Goal: Contribute content: Add original content to the website for others to see

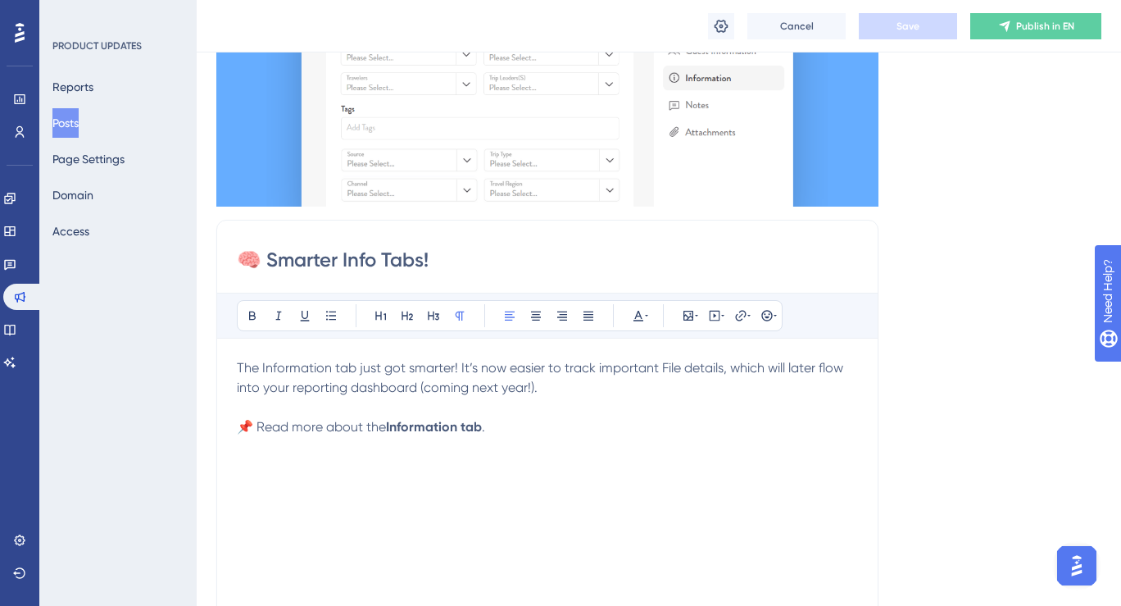
click at [555, 395] on p "The Information tab just got smarter! It’s now easier to track important File d…" at bounding box center [547, 377] width 621 height 39
click at [264, 388] on span "The Information tab just got smarter! It’s now easier to track important File d…" at bounding box center [542, 377] width 610 height 35
click at [444, 393] on span "The Information tab just got smarter! It’s now easier to track important File d…" at bounding box center [542, 377] width 610 height 35
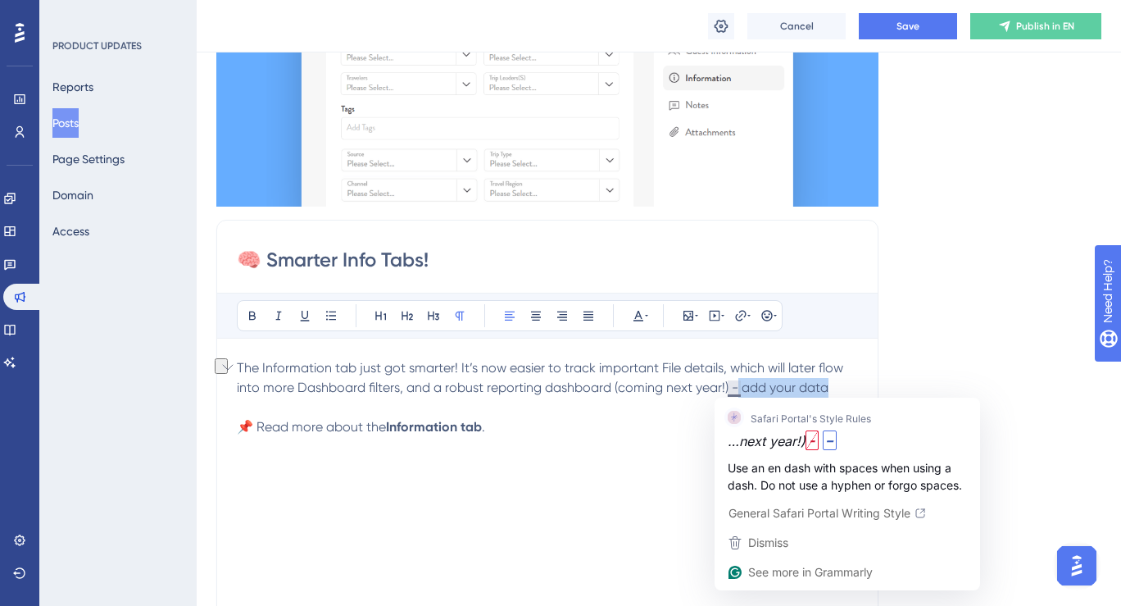
drag, startPoint x: 734, startPoint y: 385, endPoint x: 833, endPoint y: 385, distance: 99.2
click at [833, 385] on p "The Information tab just got smarter! It’s now easier to track important File d…" at bounding box center [547, 377] width 621 height 39
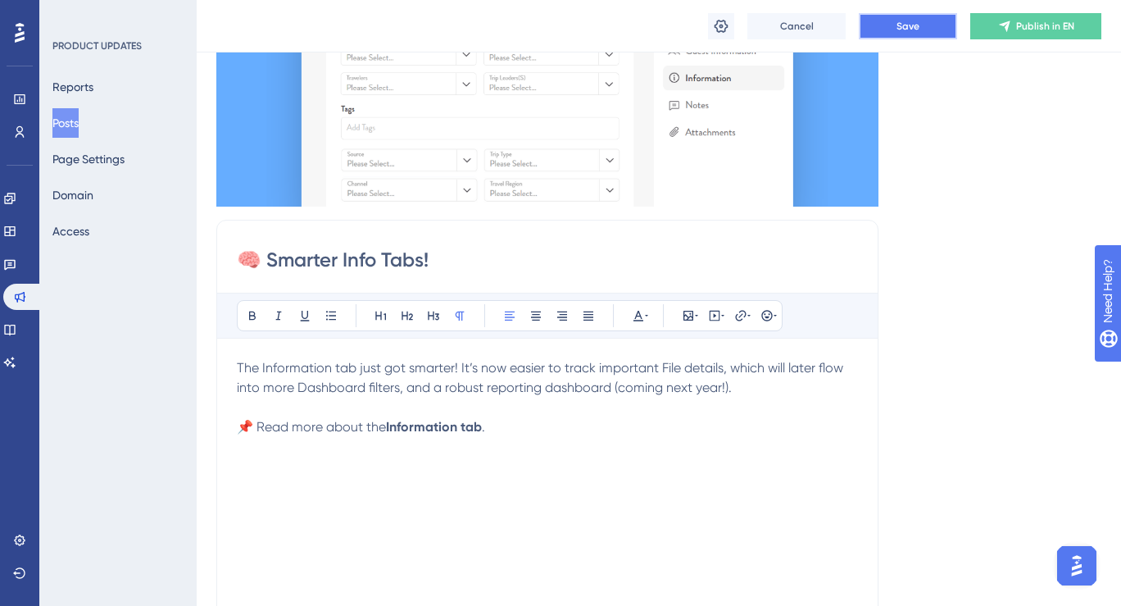
click at [935, 29] on button "Save" at bounding box center [908, 26] width 98 height 26
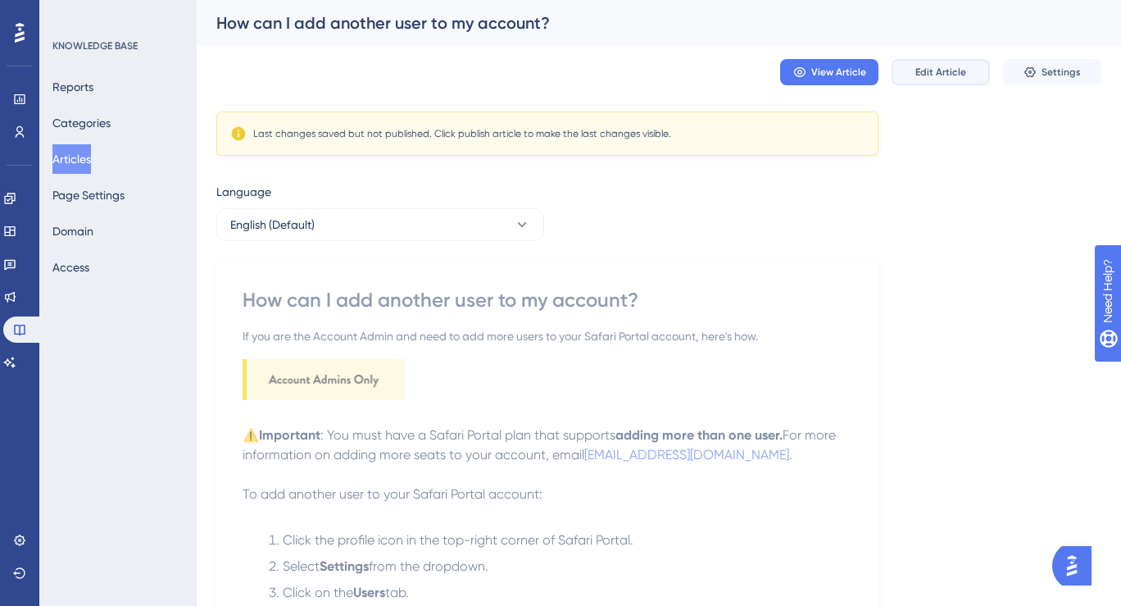
click at [947, 64] on button "Edit Article" at bounding box center [941, 72] width 98 height 26
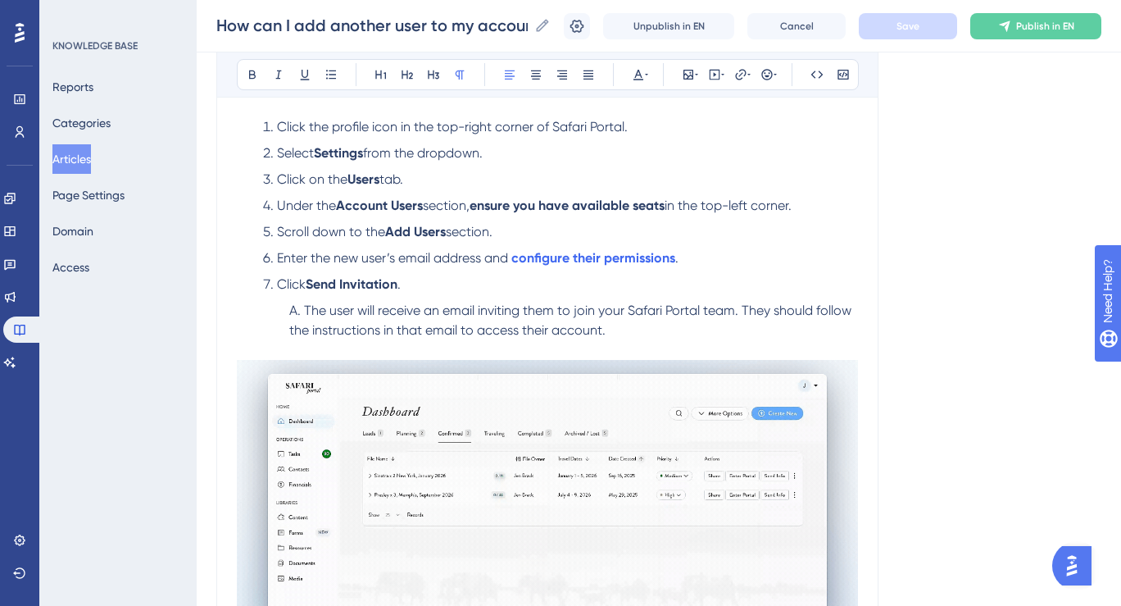
scroll to position [220, 0]
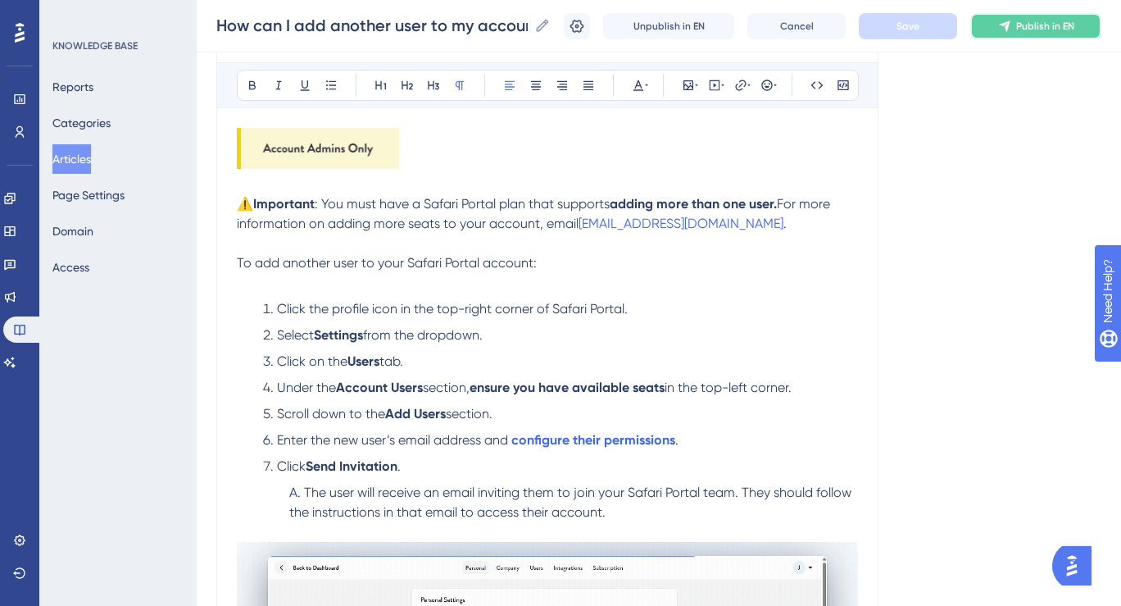
click at [1028, 13] on button "Publish in EN" at bounding box center [1035, 26] width 131 height 26
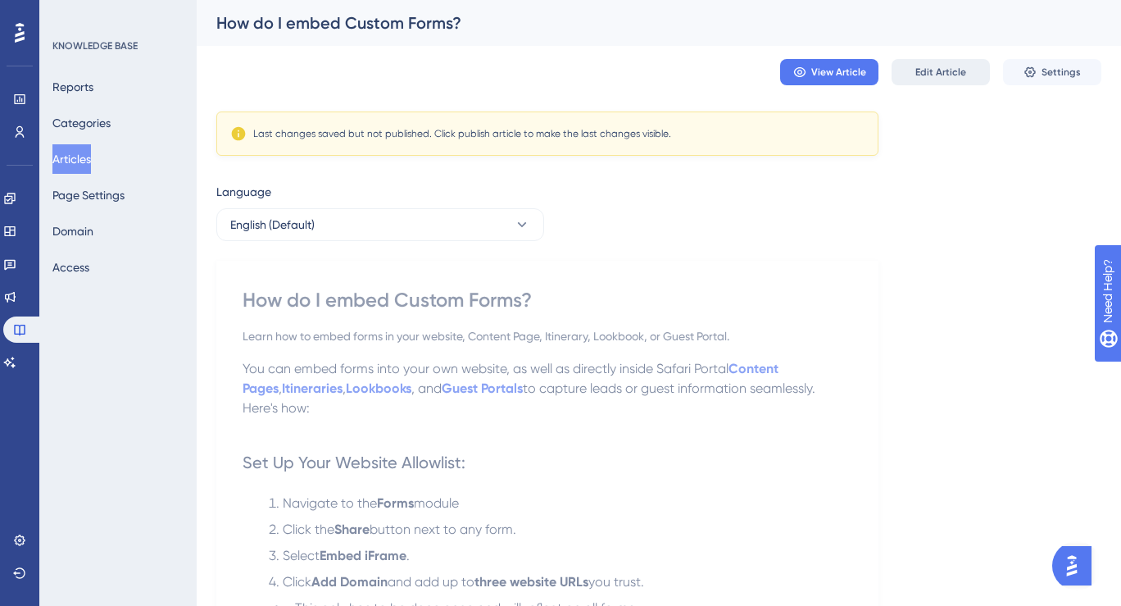
click at [943, 79] on button "Edit Article" at bounding box center [941, 72] width 98 height 26
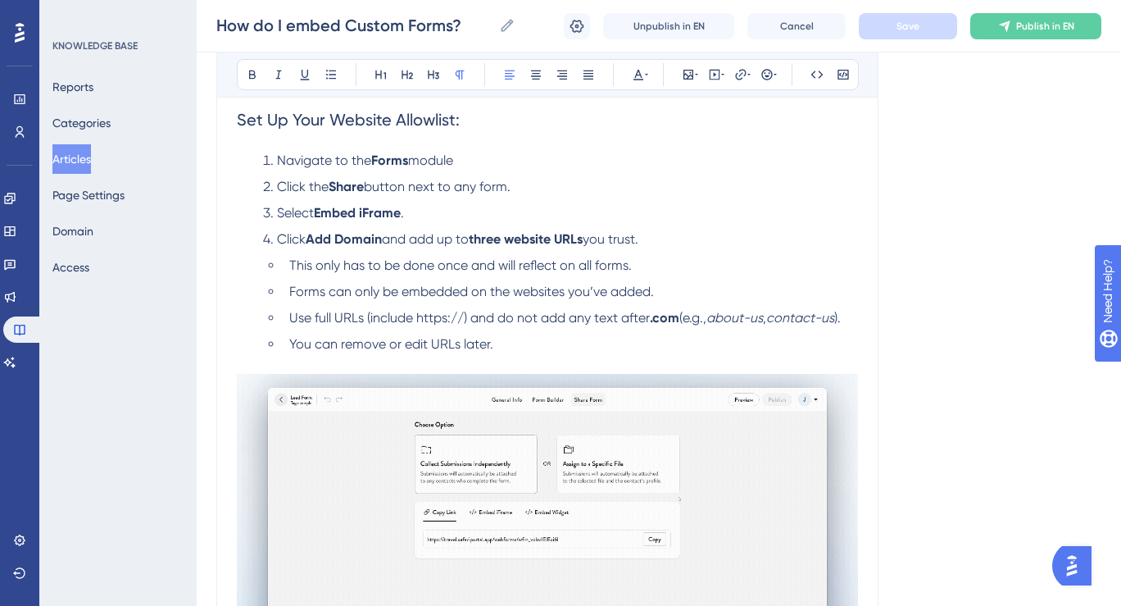
scroll to position [330, 0]
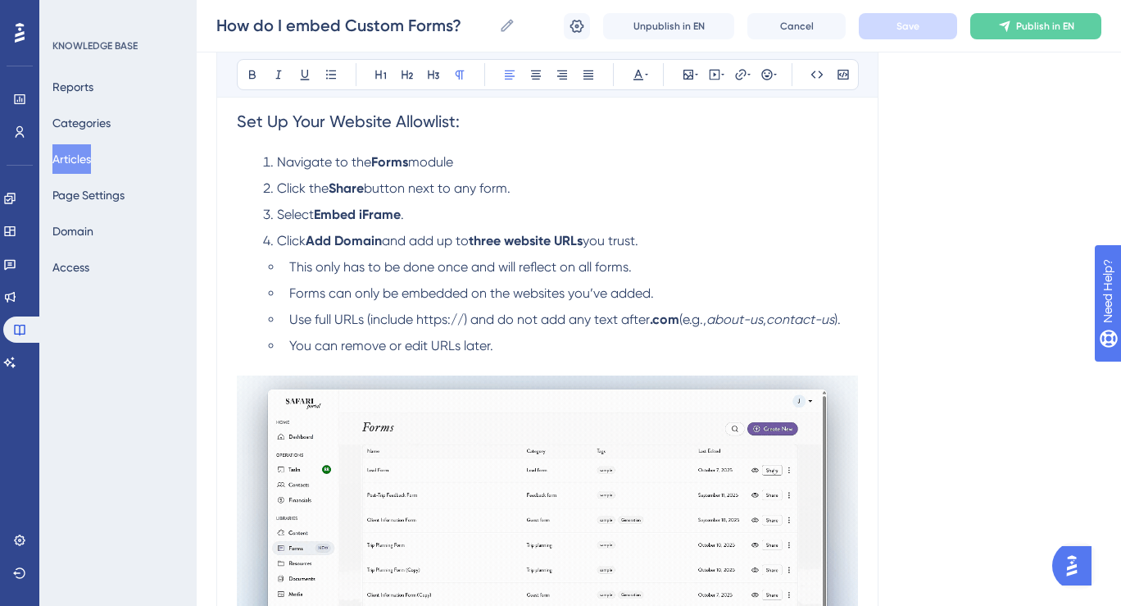
click at [638, 233] on span "you trust." at bounding box center [611, 241] width 56 height 16
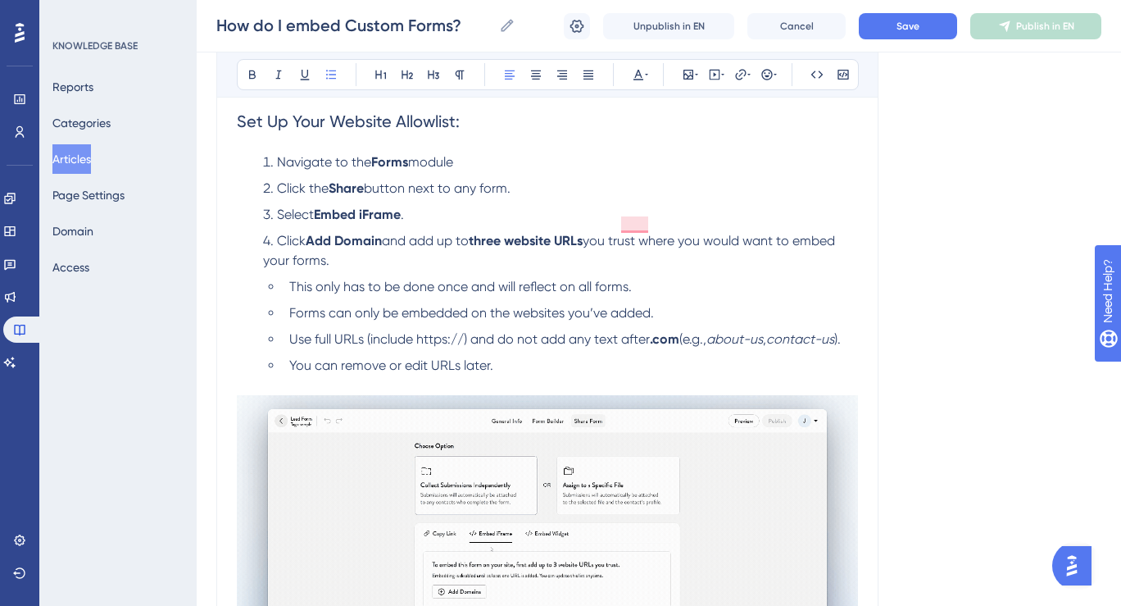
scroll to position [352, 0]
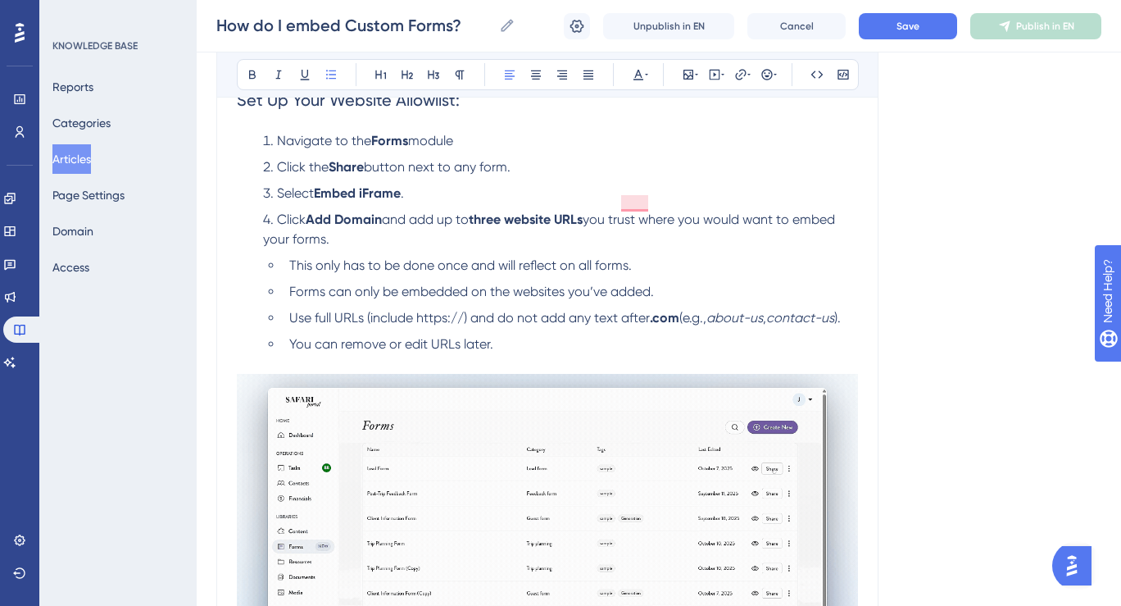
click at [772, 211] on span "you trust where you would want to embed your forms." at bounding box center [550, 228] width 575 height 35
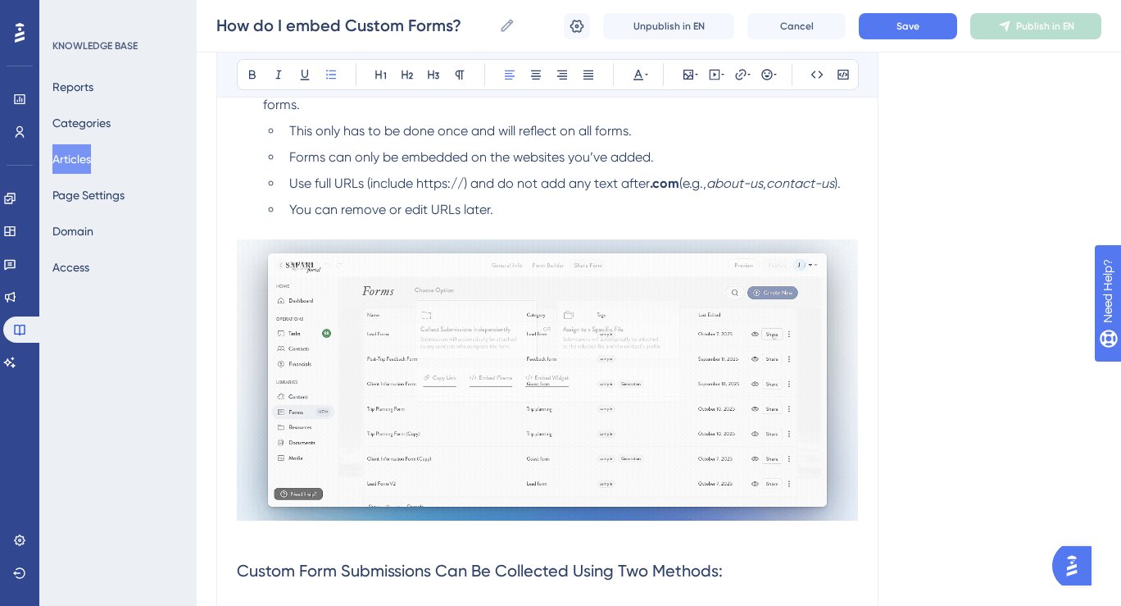
scroll to position [533, 0]
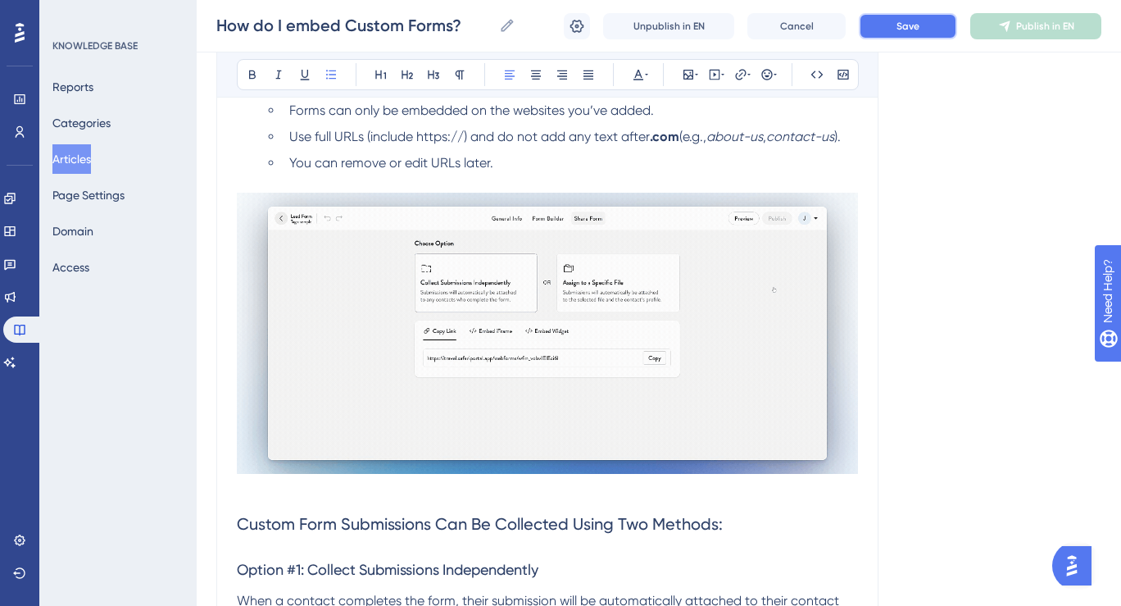
click at [887, 28] on button "Save" at bounding box center [908, 26] width 98 height 26
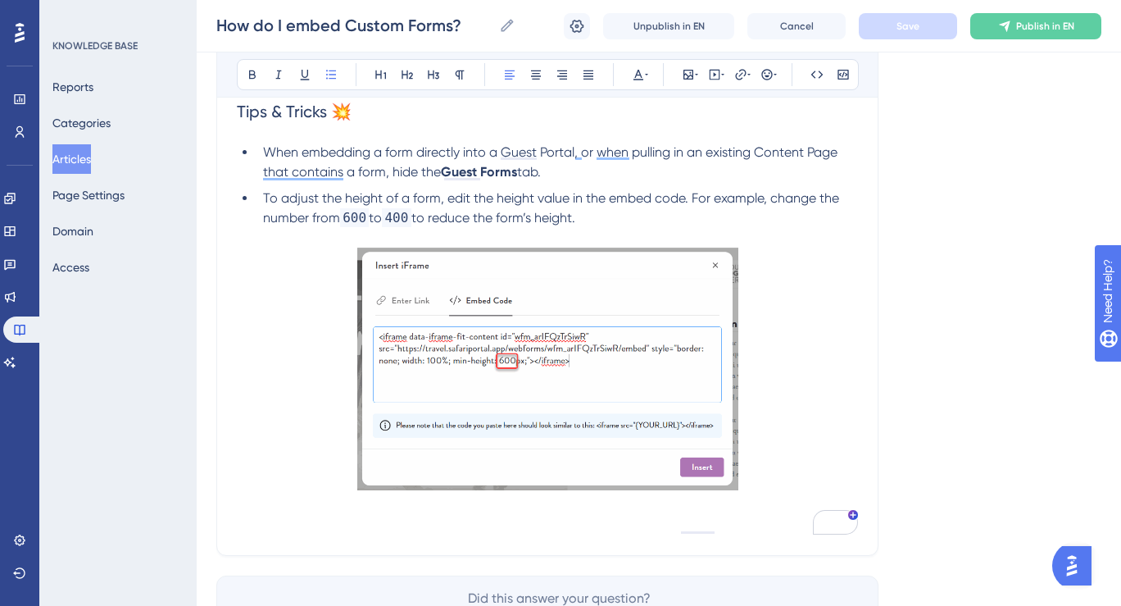
scroll to position [4460, 0]
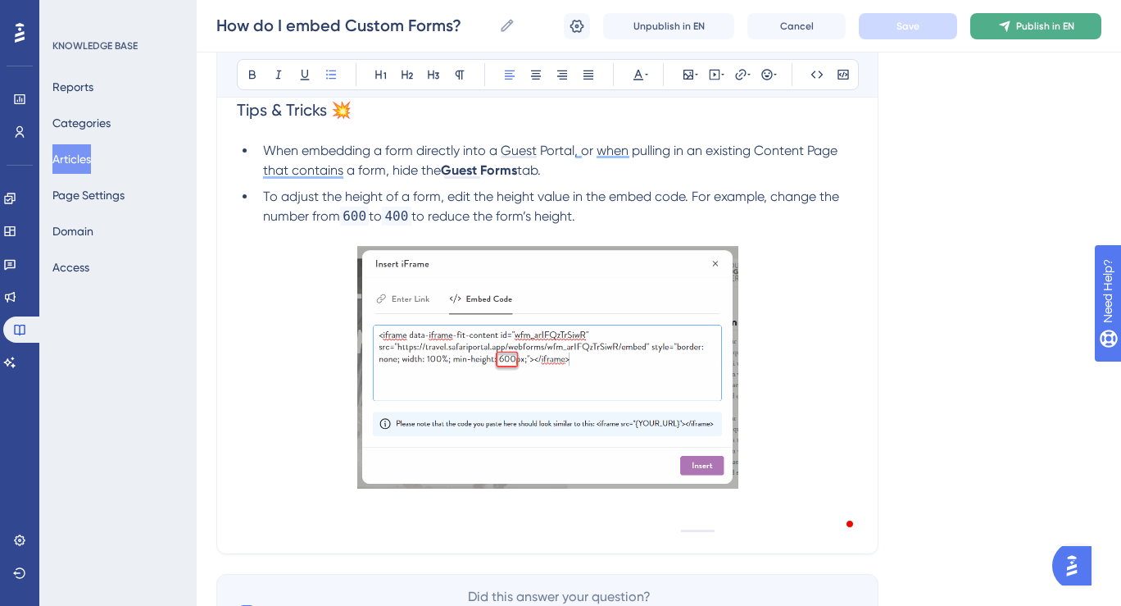
click at [1015, 25] on button "Publish in EN" at bounding box center [1035, 26] width 131 height 26
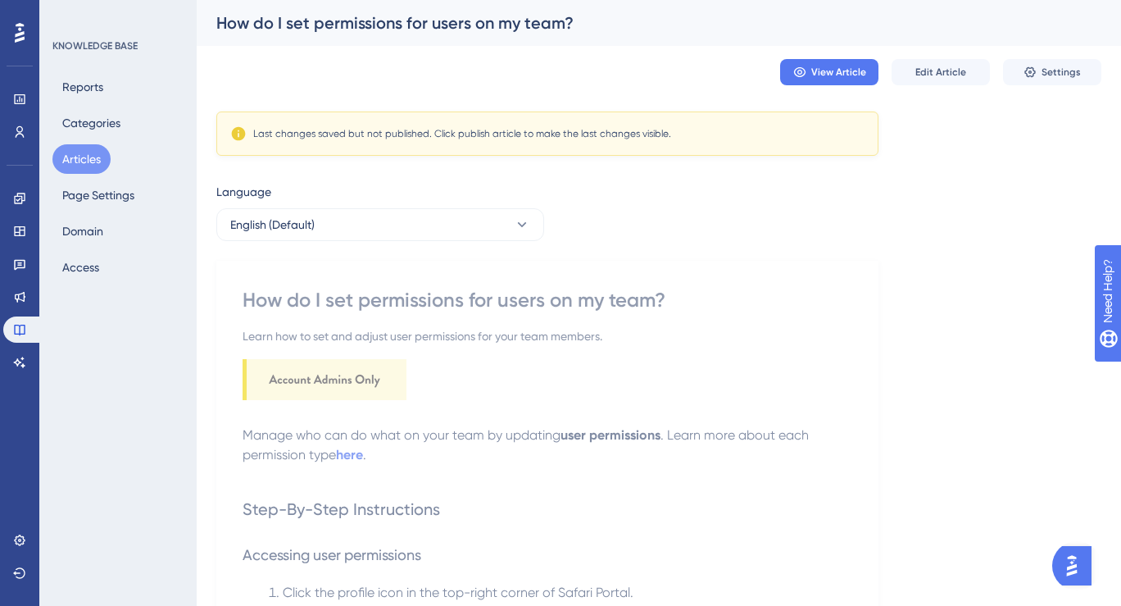
scroll to position [35, 0]
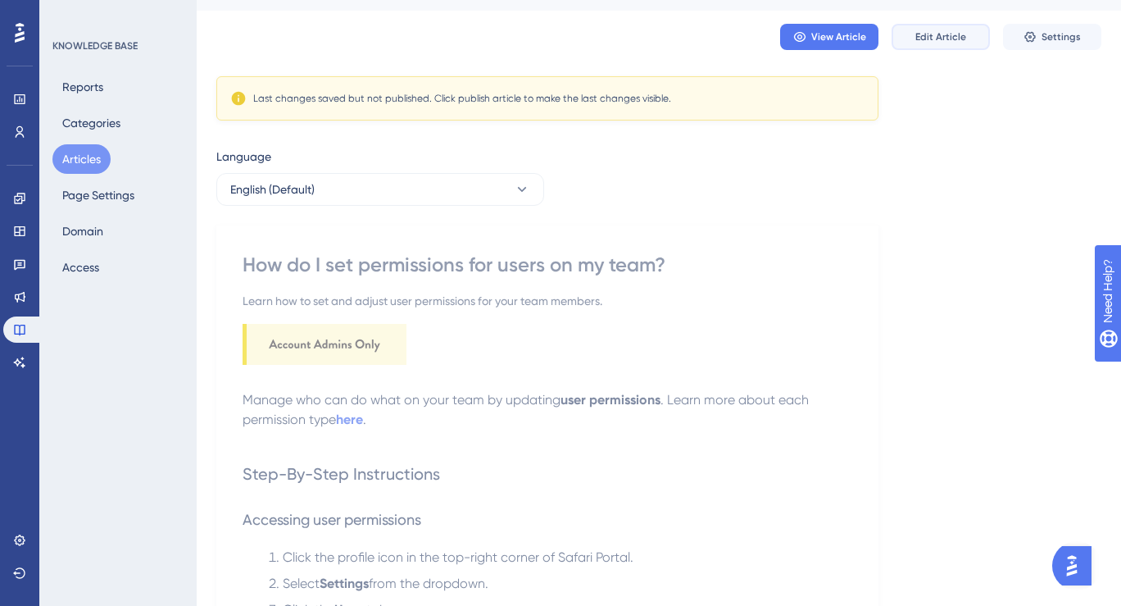
click at [930, 43] on span "Edit Article" at bounding box center [940, 36] width 51 height 13
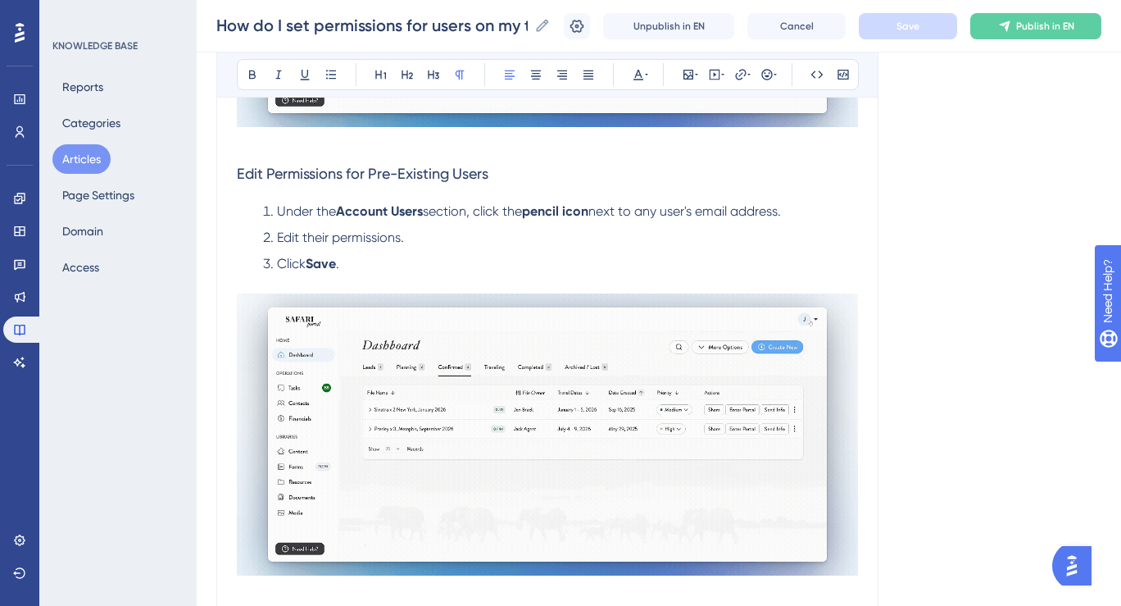
scroll to position [830, 0]
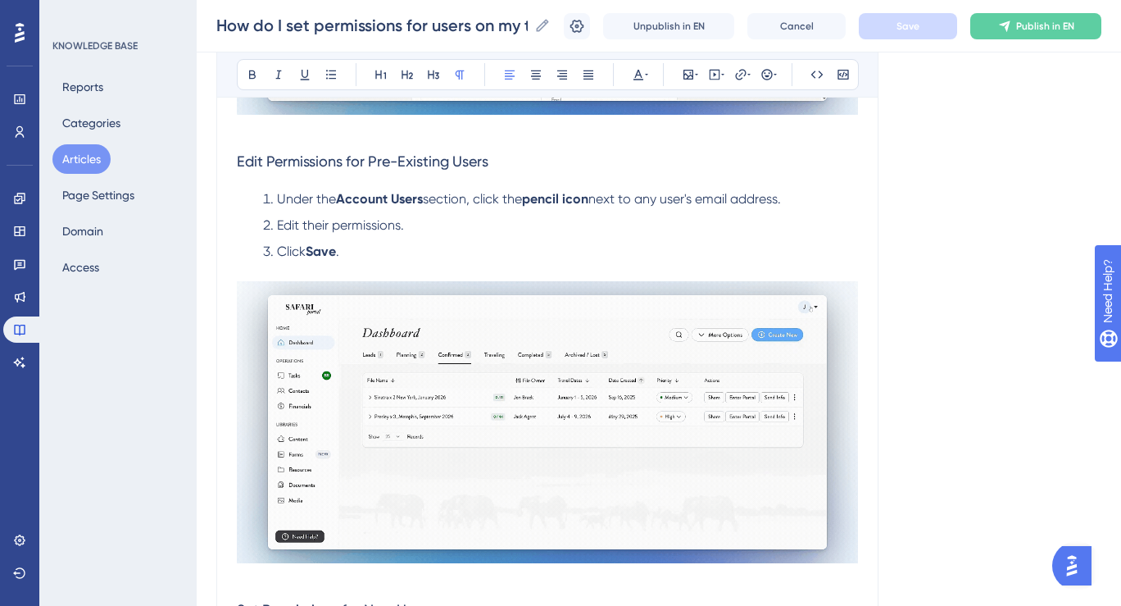
click at [810, 197] on li "Under the Account Users section, click the pencil icon next to any user's email…" at bounding box center [558, 199] width 602 height 20
click at [418, 230] on li "Edit their permissions." at bounding box center [558, 226] width 602 height 20
drag, startPoint x: 419, startPoint y: 231, endPoint x: 279, endPoint y: 231, distance: 140.1
click at [279, 230] on li "Edit their permissions." at bounding box center [558, 226] width 602 height 20
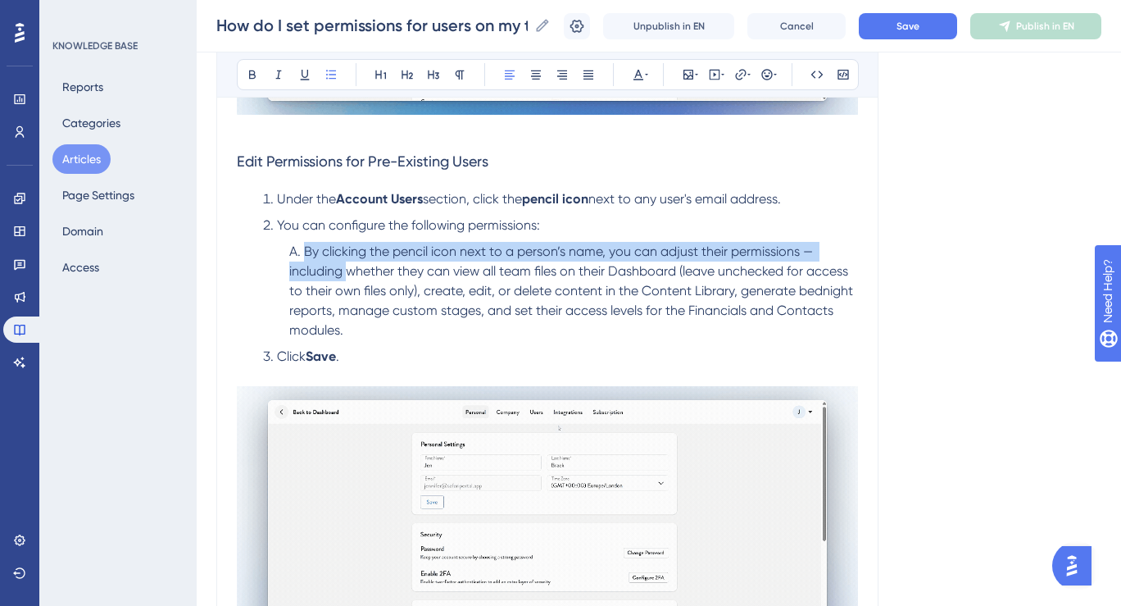
drag, startPoint x: 305, startPoint y: 255, endPoint x: 347, endPoint y: 272, distance: 45.2
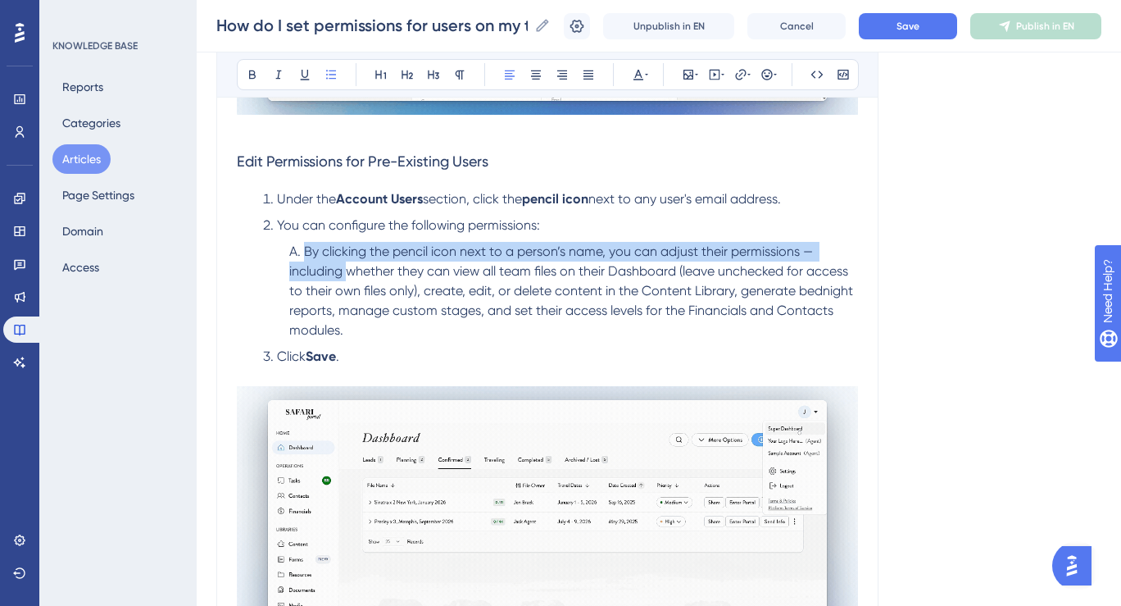
click at [347, 272] on span "By clicking the pencil icon next to a person’s name, you can adjust their permi…" at bounding box center [572, 290] width 567 height 94
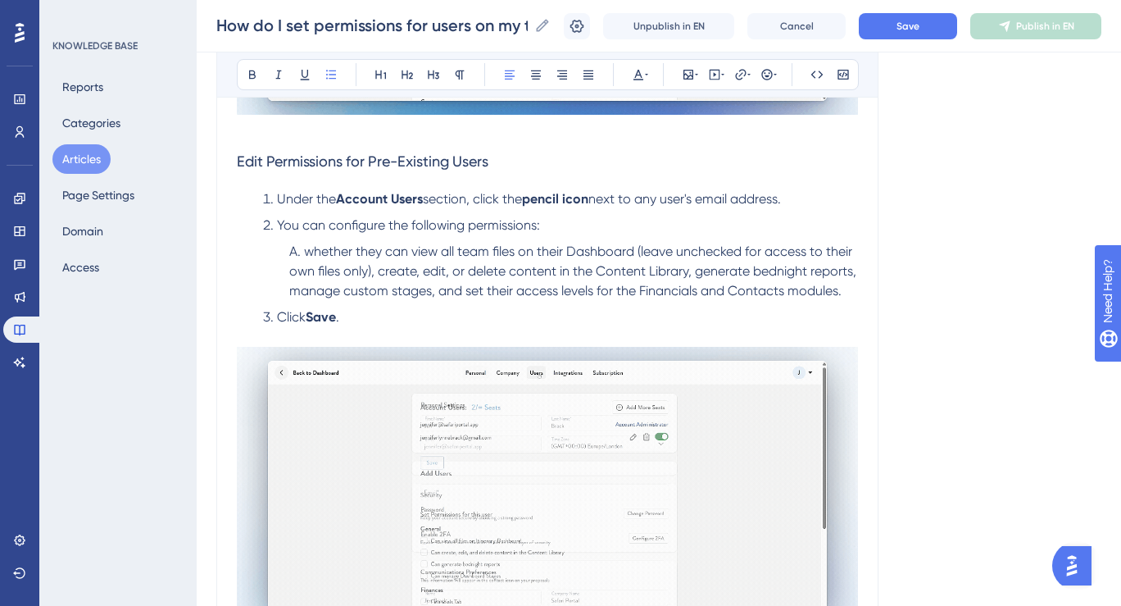
click at [380, 278] on span "whether they can view all team files on their Dashboard (leave unchecked for ac…" at bounding box center [574, 270] width 570 height 55
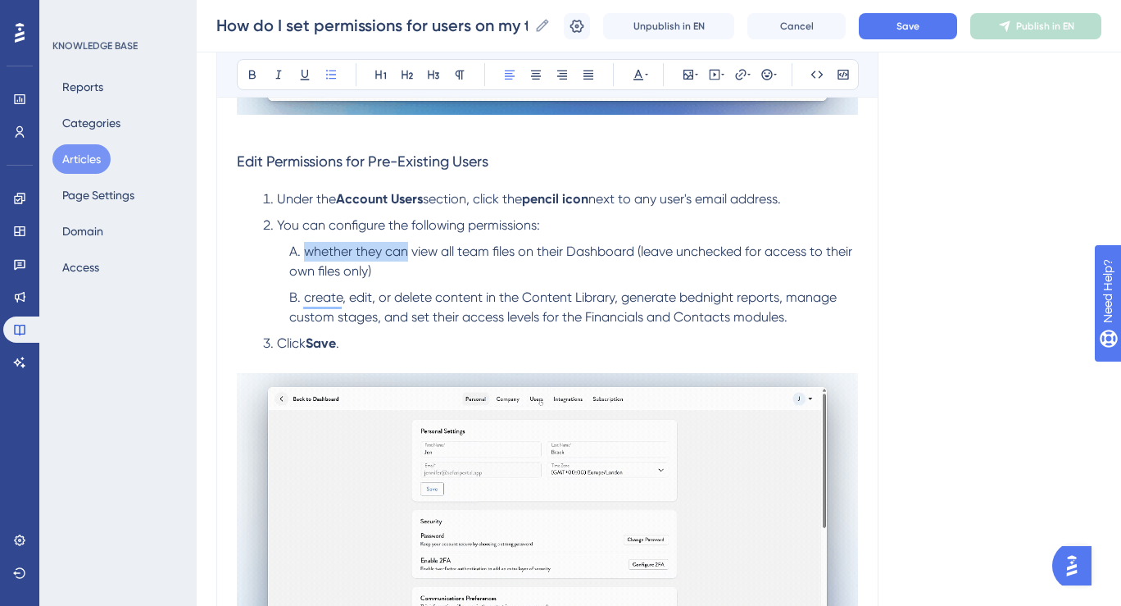
drag, startPoint x: 410, startPoint y: 255, endPoint x: 303, endPoint y: 253, distance: 106.5
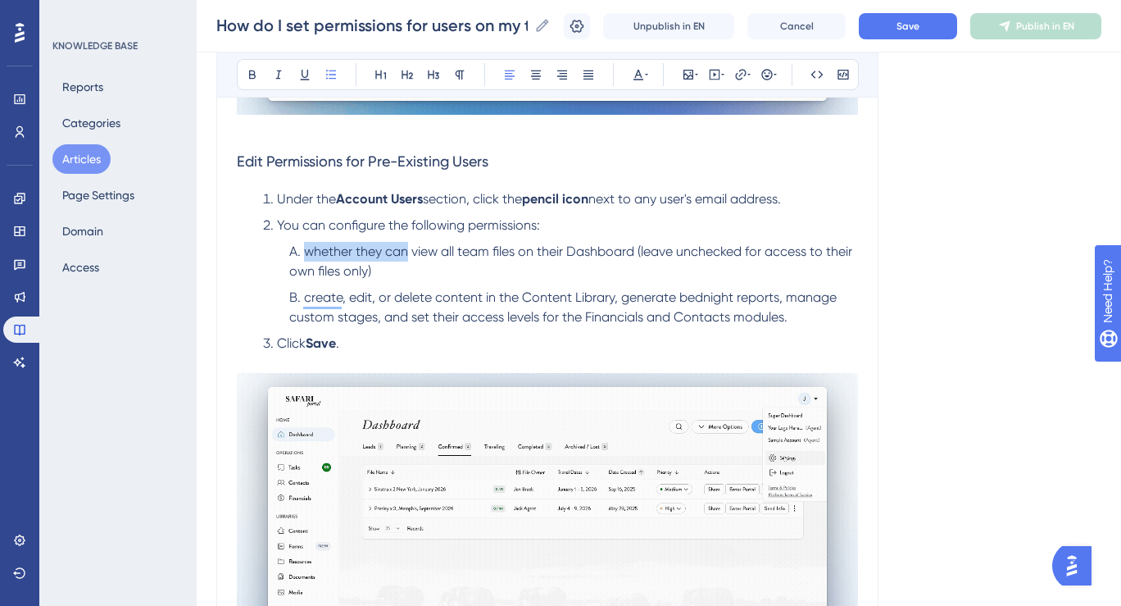
click at [303, 253] on li "whether they can view all team files on their Dashboard (leave unchecked for ac…" at bounding box center [570, 261] width 575 height 39
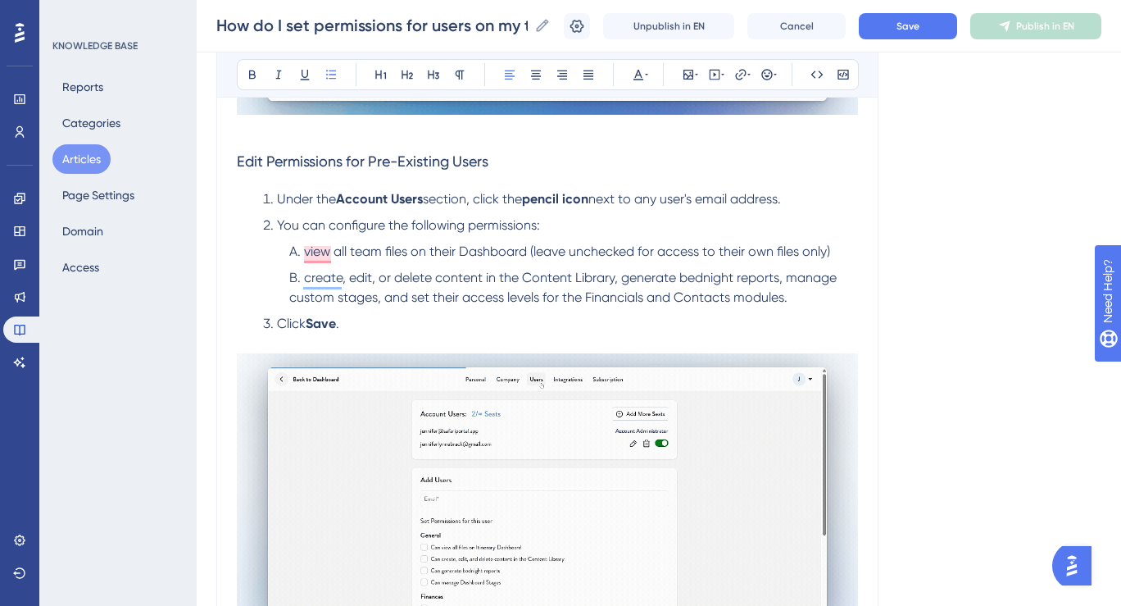
click at [622, 280] on span "create, edit, or delete content in the Content Library, generate bednight repor…" at bounding box center [564, 287] width 551 height 35
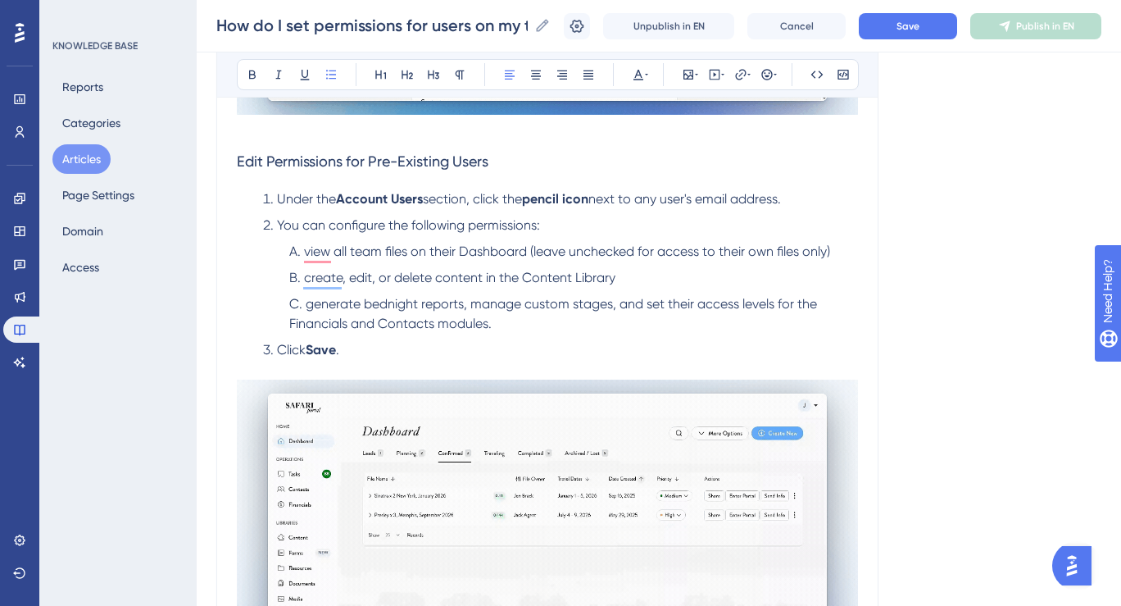
click at [468, 305] on span "generate bednight reports, manage custom stages, and set their access levels fo…" at bounding box center [554, 313] width 531 height 35
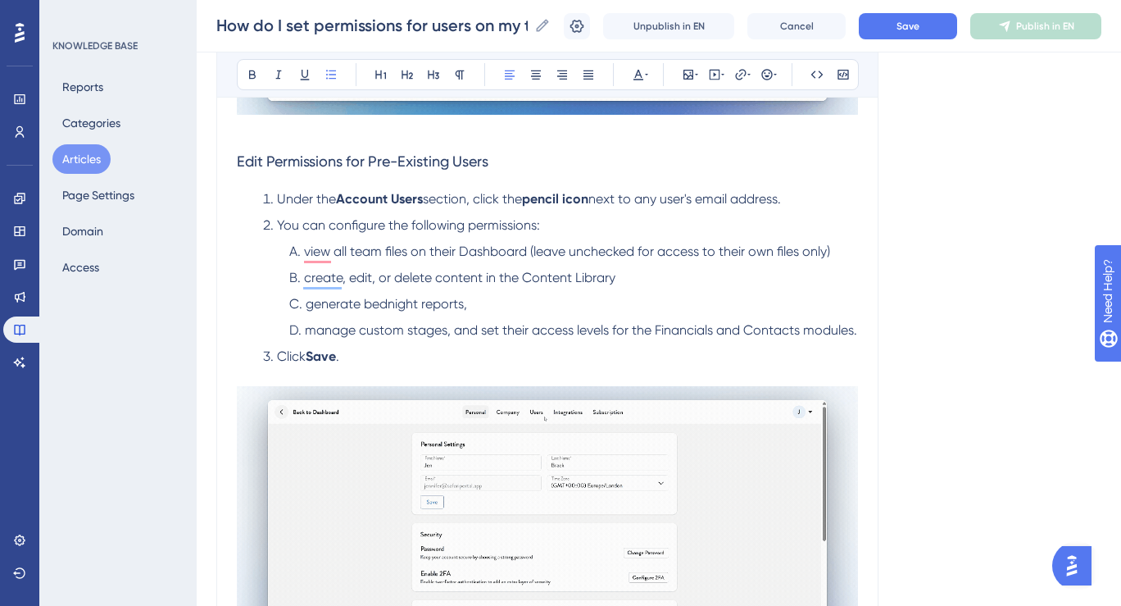
click at [456, 334] on span "manage custom stages, and set their access levels for the Financials and Contac…" at bounding box center [581, 330] width 552 height 16
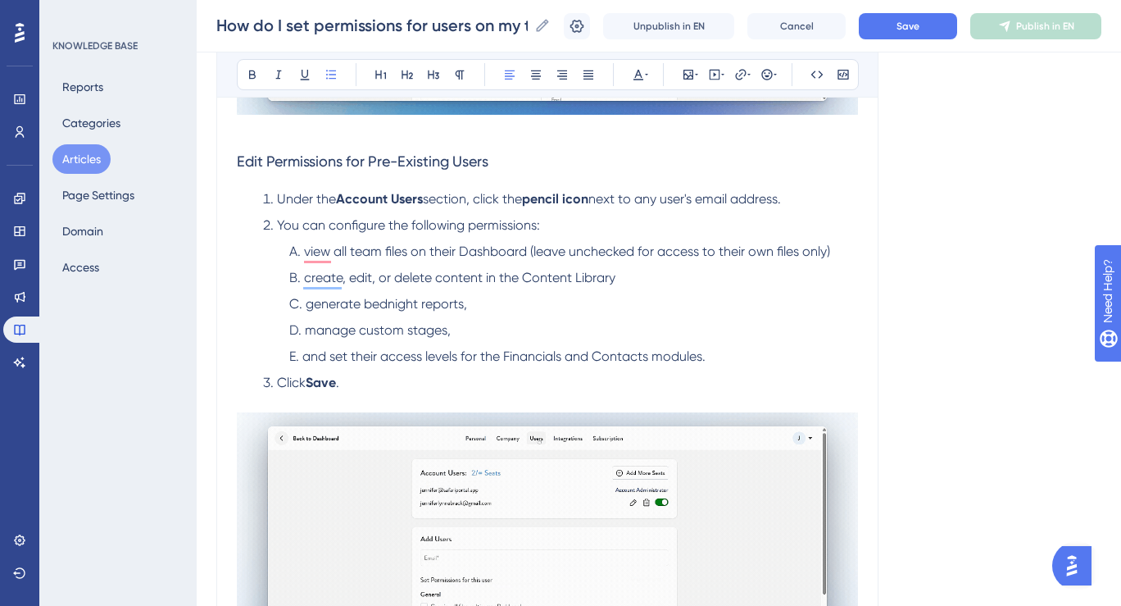
click at [733, 363] on li "and set their access levels for the Financials and Contacts modules." at bounding box center [570, 357] width 575 height 20
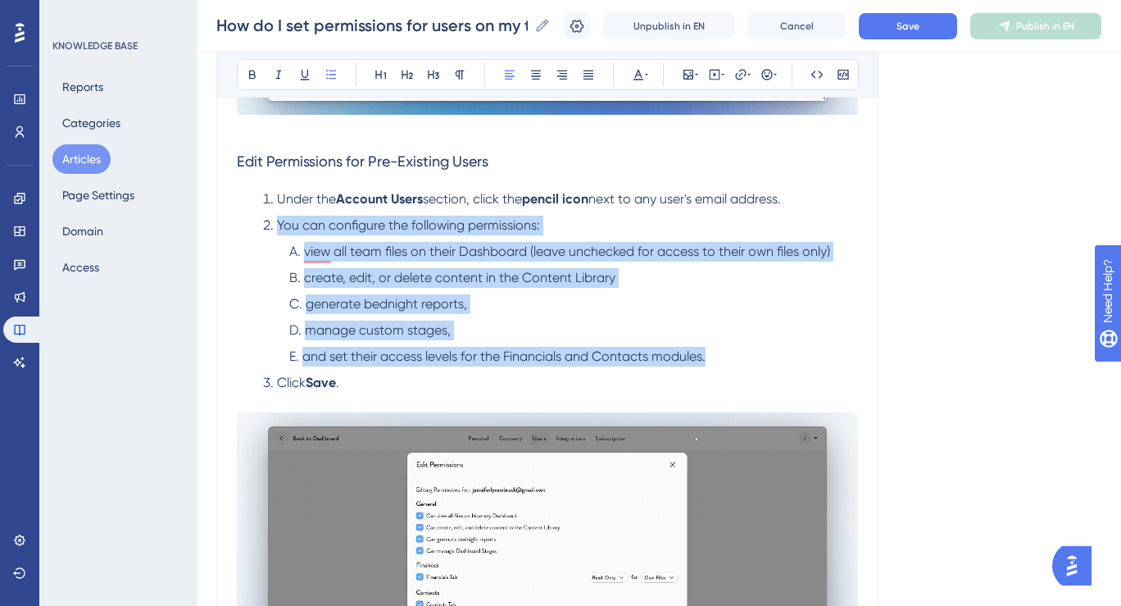
drag, startPoint x: 749, startPoint y: 364, endPoint x: 277, endPoint y: 226, distance: 491.7
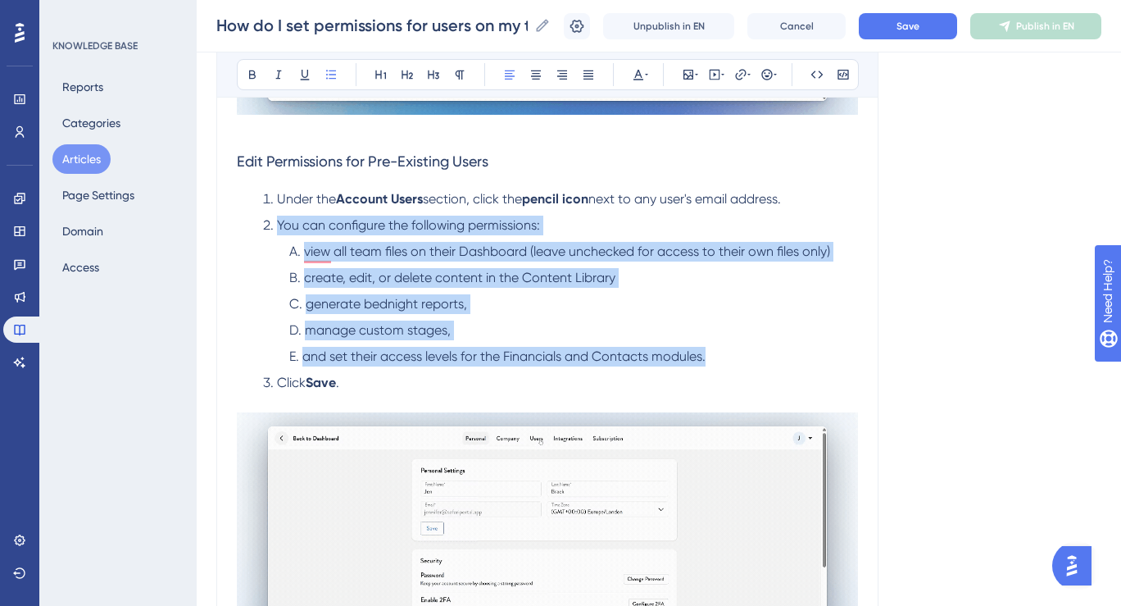
click at [277, 226] on ol "Under the Account Users section, click the pencil icon next to any user's email…" at bounding box center [547, 290] width 621 height 203
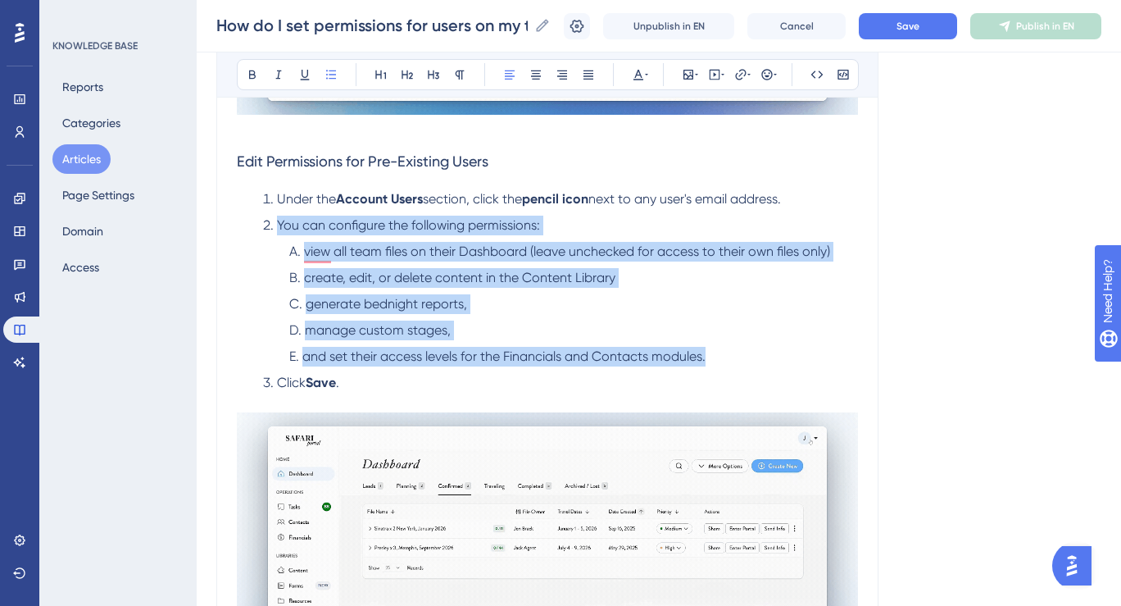
copy ol "You can configure the following permissions: view all team files on their Dashb…"
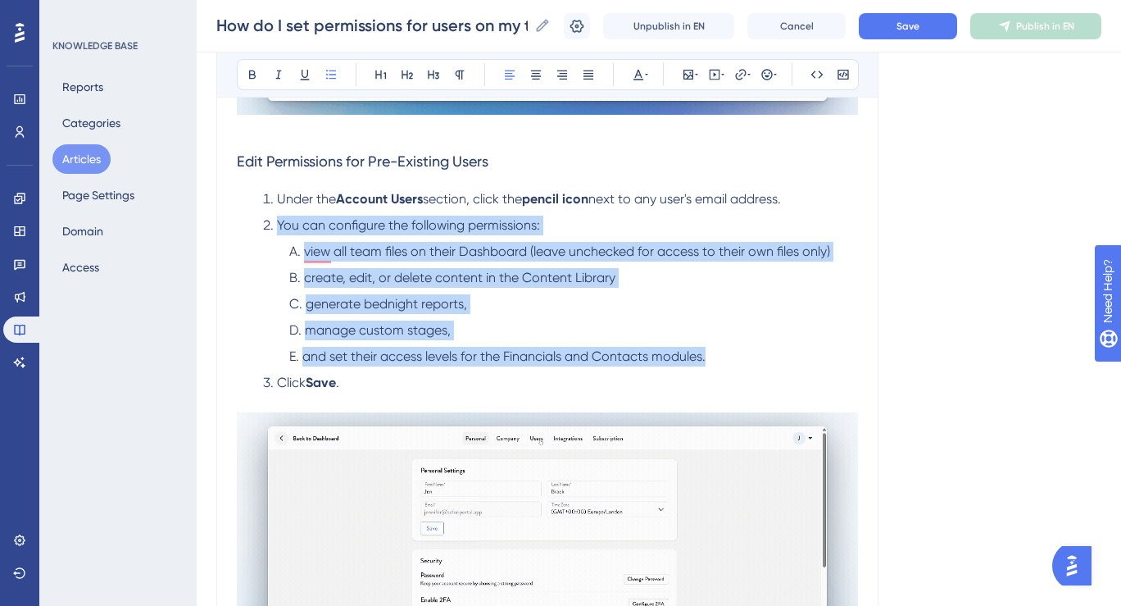
click at [474, 294] on ol "view all team files on their Dashboard (leave unchecked for access to their own…" at bounding box center [560, 304] width 595 height 125
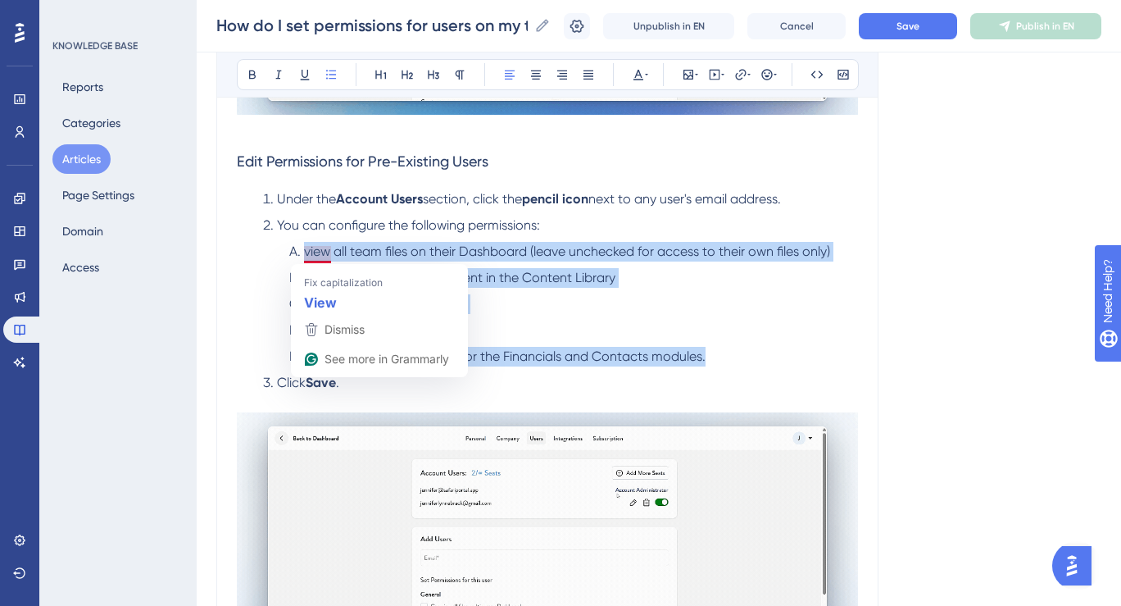
drag, startPoint x: 726, startPoint y: 360, endPoint x: 297, endPoint y: 253, distance: 441.6
click at [297, 253] on ol "view all team files on their Dashboard (leave unchecked for access to their own…" at bounding box center [560, 304] width 595 height 125
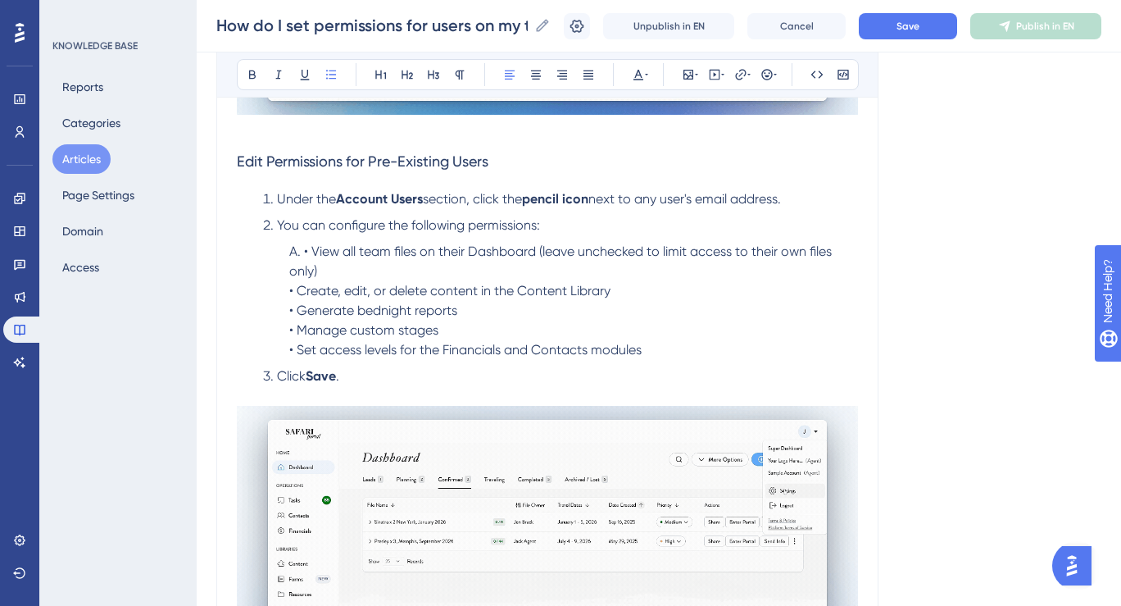
click at [314, 252] on span "• View all team files on their Dashboard (leave unchecked to limit access to th…" at bounding box center [562, 260] width 546 height 35
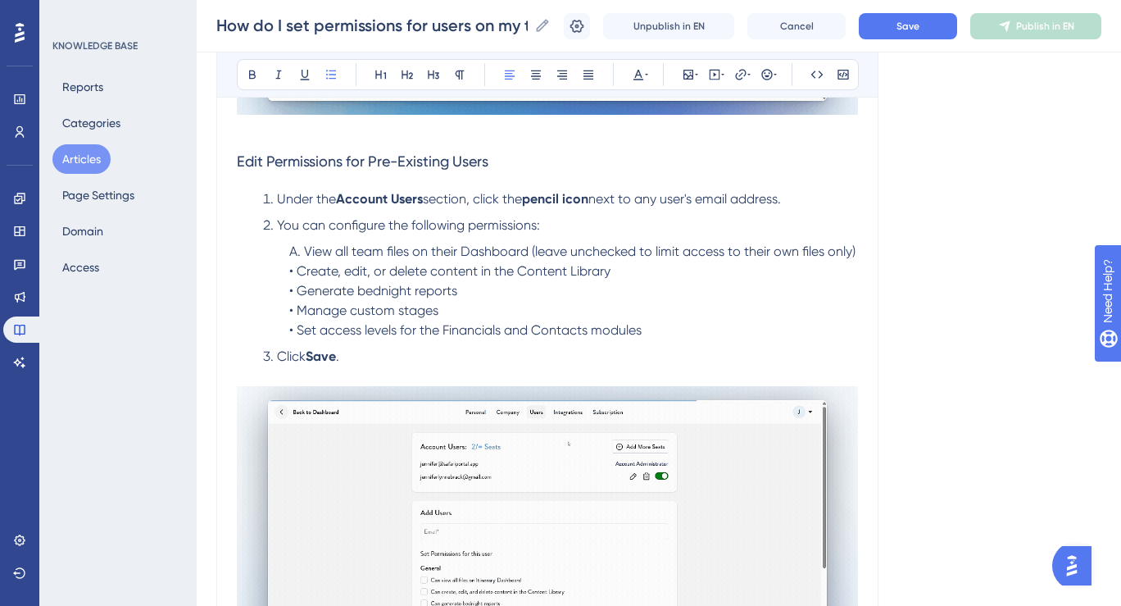
click at [297, 275] on span "• Create, edit, or delete content in the Content Library" at bounding box center [449, 271] width 321 height 16
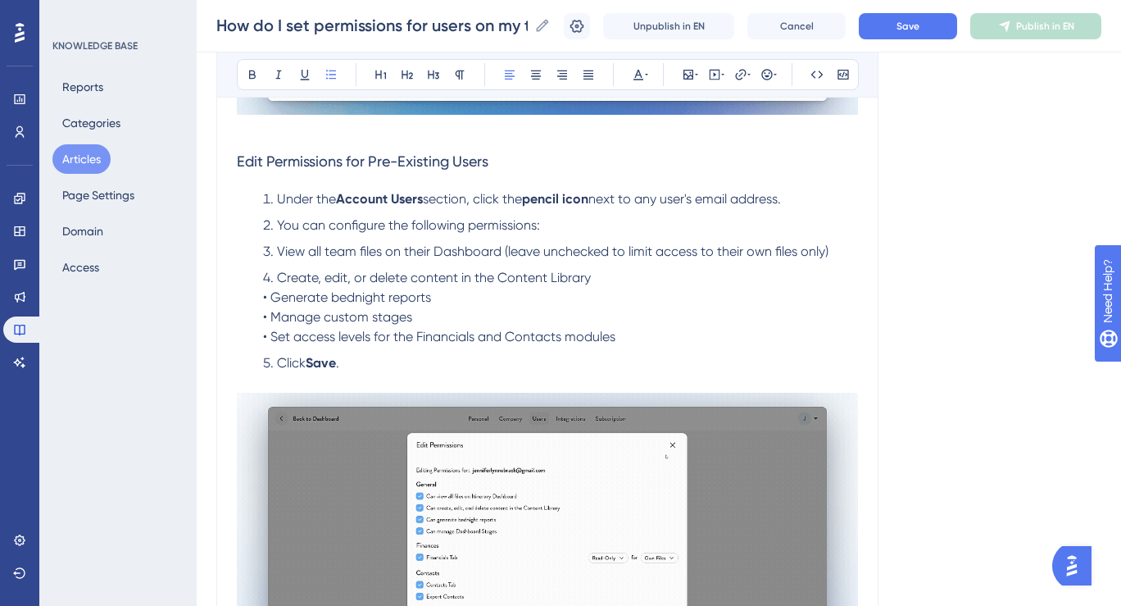
click at [280, 254] on span "View all team files on their Dashboard (leave unchecked to limit access to thei…" at bounding box center [553, 251] width 552 height 16
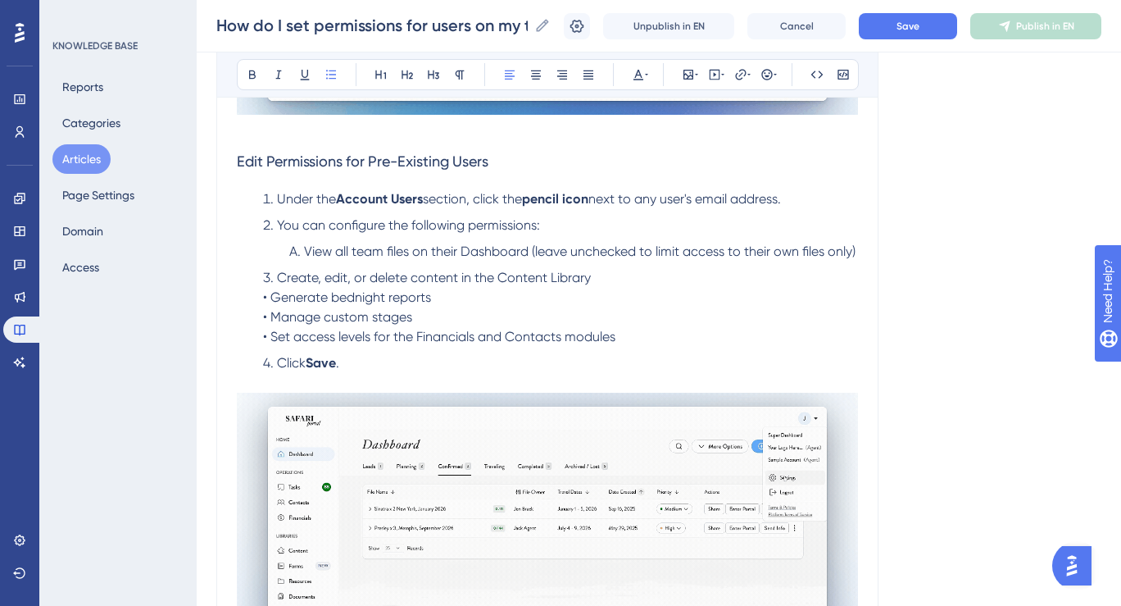
click at [279, 278] on span "Create, edit, or delete content in the Content Library" at bounding box center [434, 278] width 314 height 16
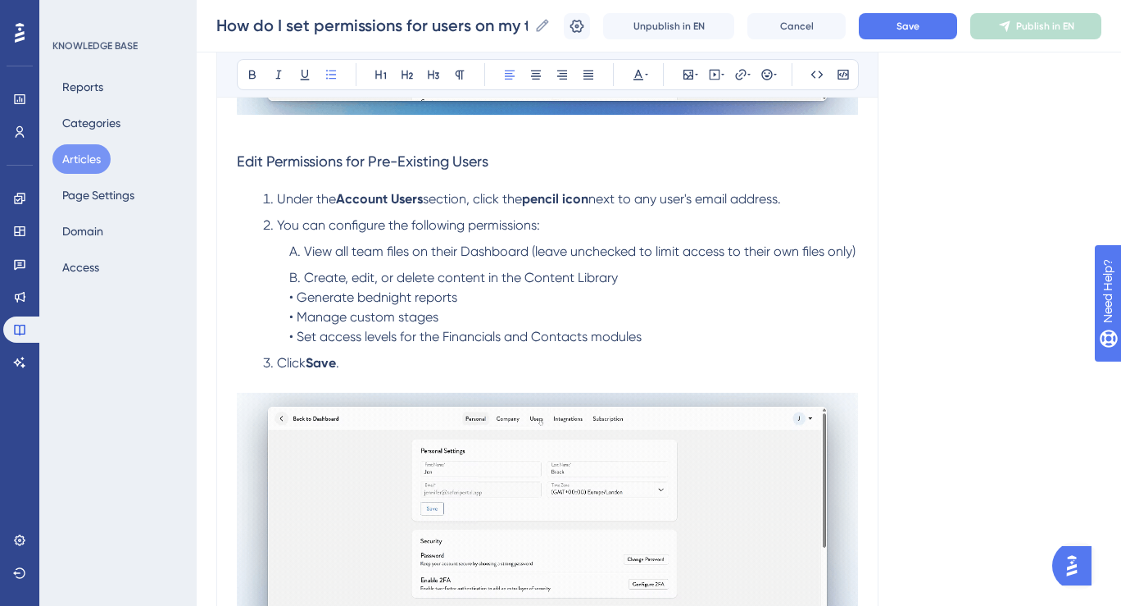
click at [301, 299] on span "• Generate bednight reports" at bounding box center [373, 297] width 168 height 16
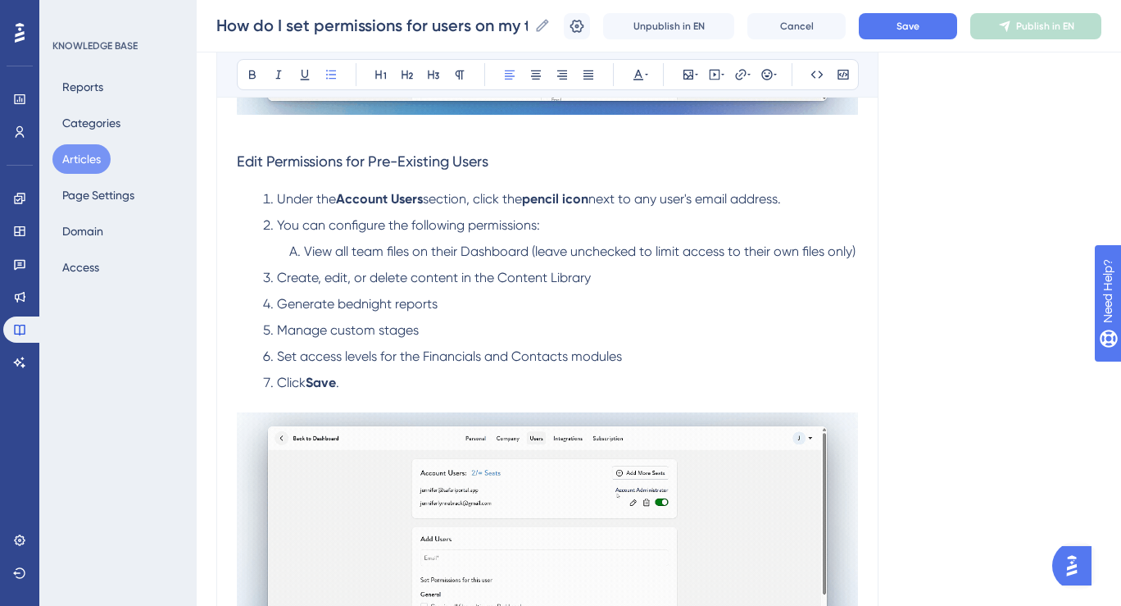
click at [277, 280] on span "Create, edit, or delete content in the Content Library" at bounding box center [434, 278] width 314 height 16
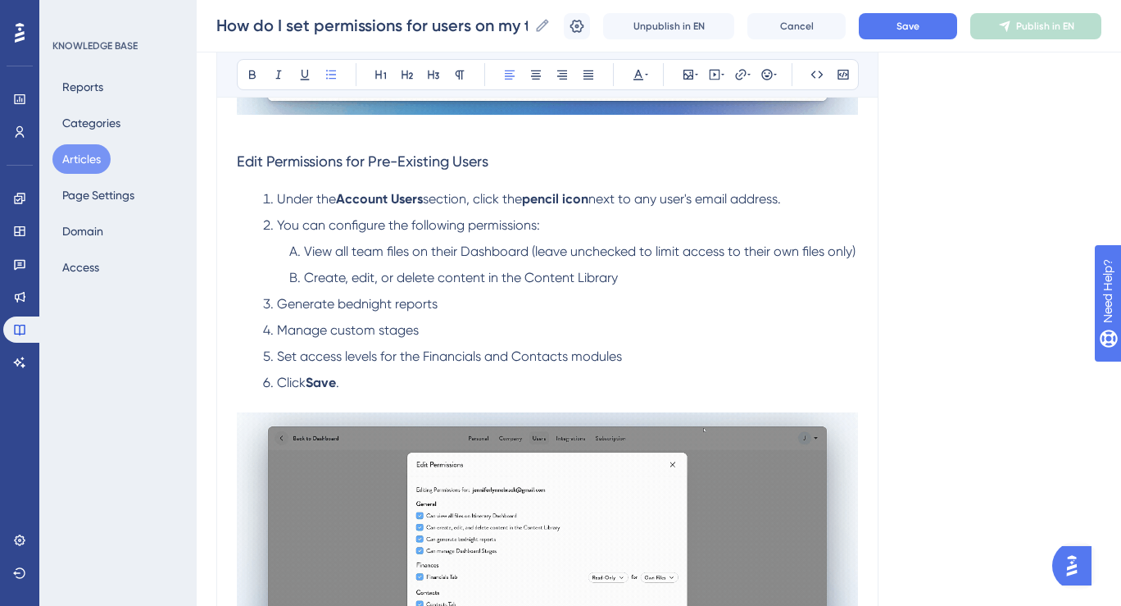
click at [278, 305] on span "Generate bednight reports" at bounding box center [357, 304] width 161 height 16
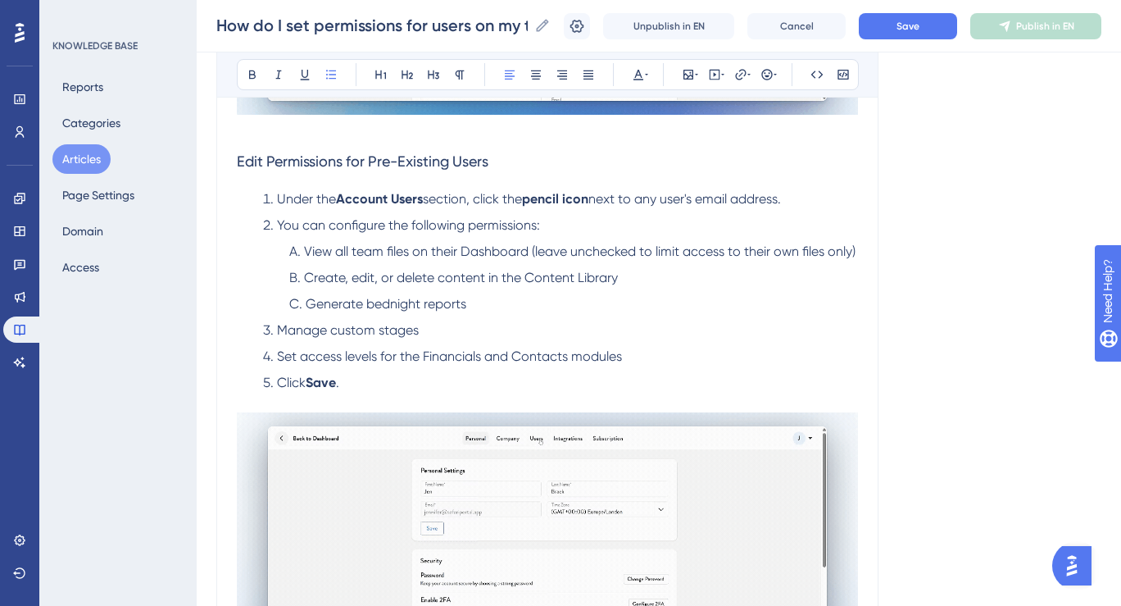
click at [278, 332] on span "Manage custom stages" at bounding box center [348, 330] width 142 height 16
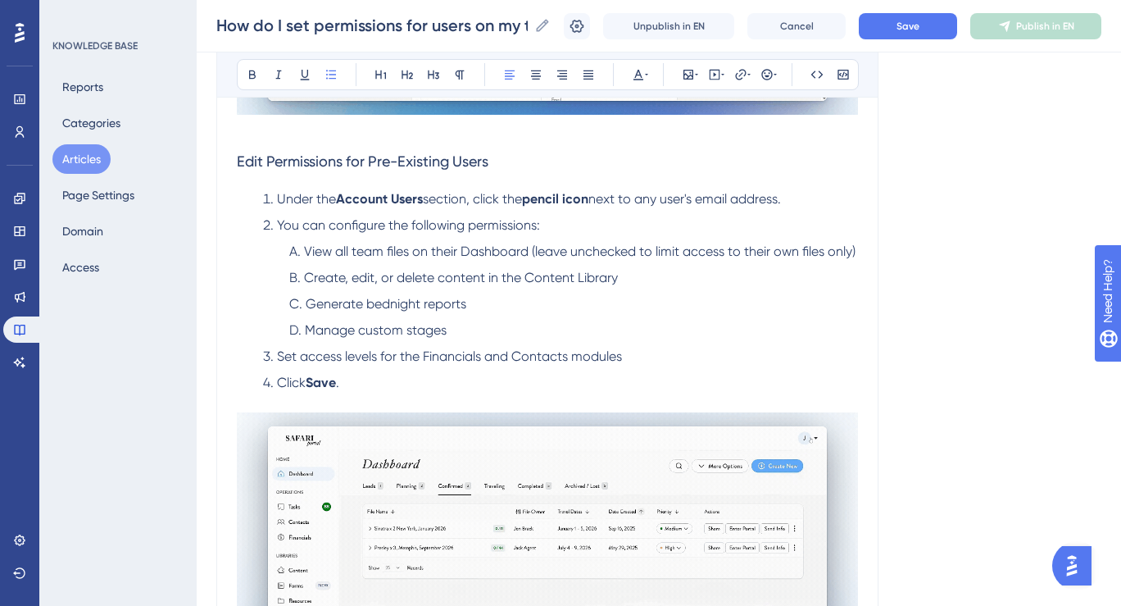
click at [278, 362] on span "Set access levels for the Financials and Contacts modules" at bounding box center [449, 356] width 345 height 16
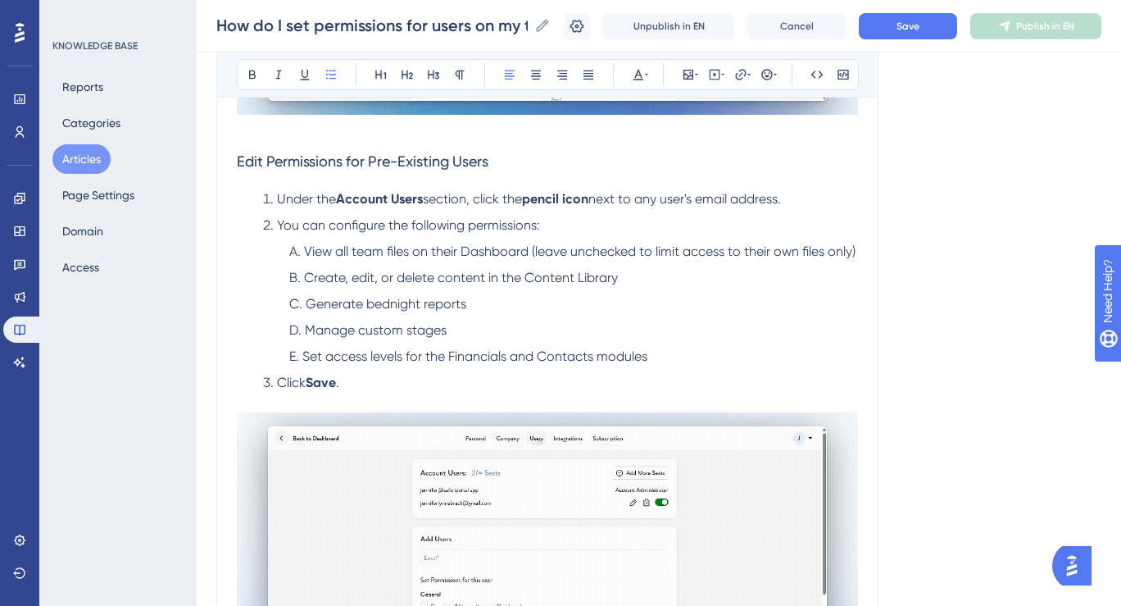
scroll to position [850, 0]
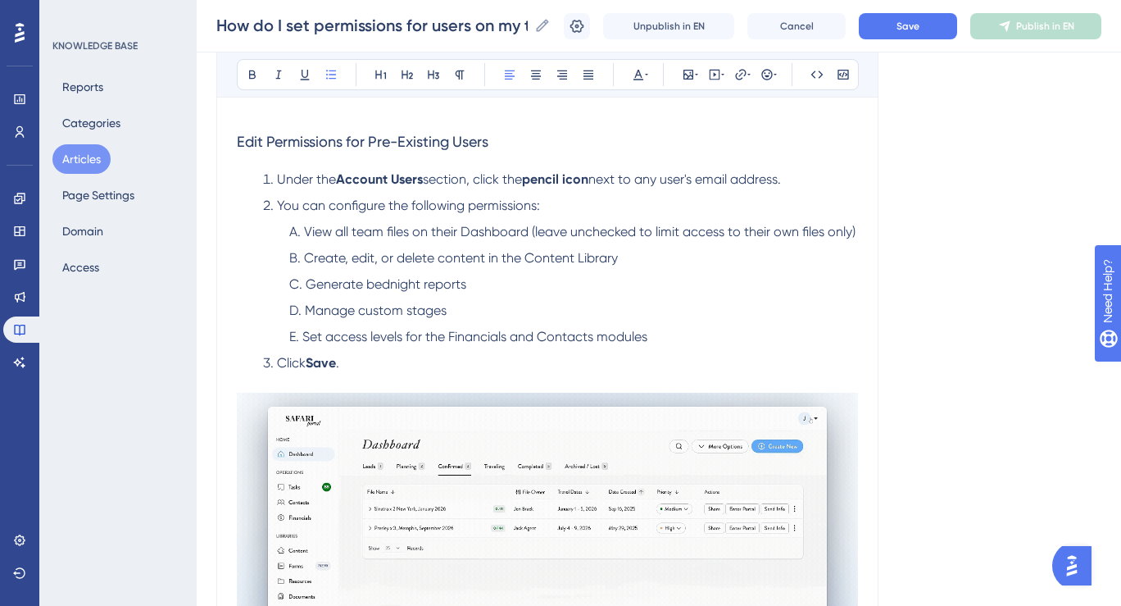
click at [459, 316] on li "Manage custom stages" at bounding box center [570, 311] width 575 height 20
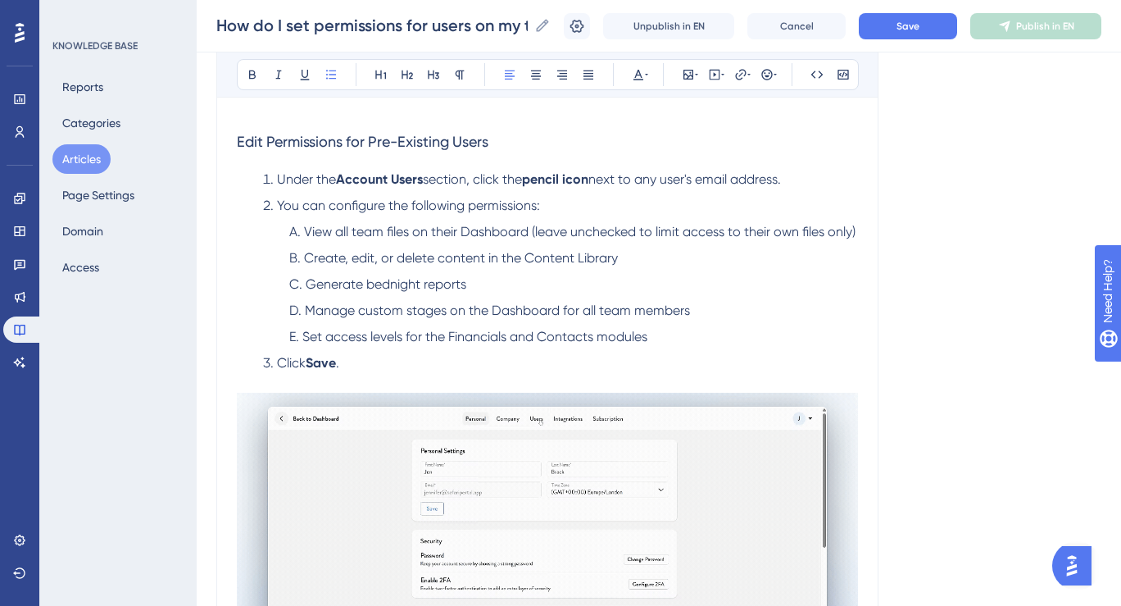
click at [509, 283] on li "Generate bednight reports" at bounding box center [570, 285] width 575 height 20
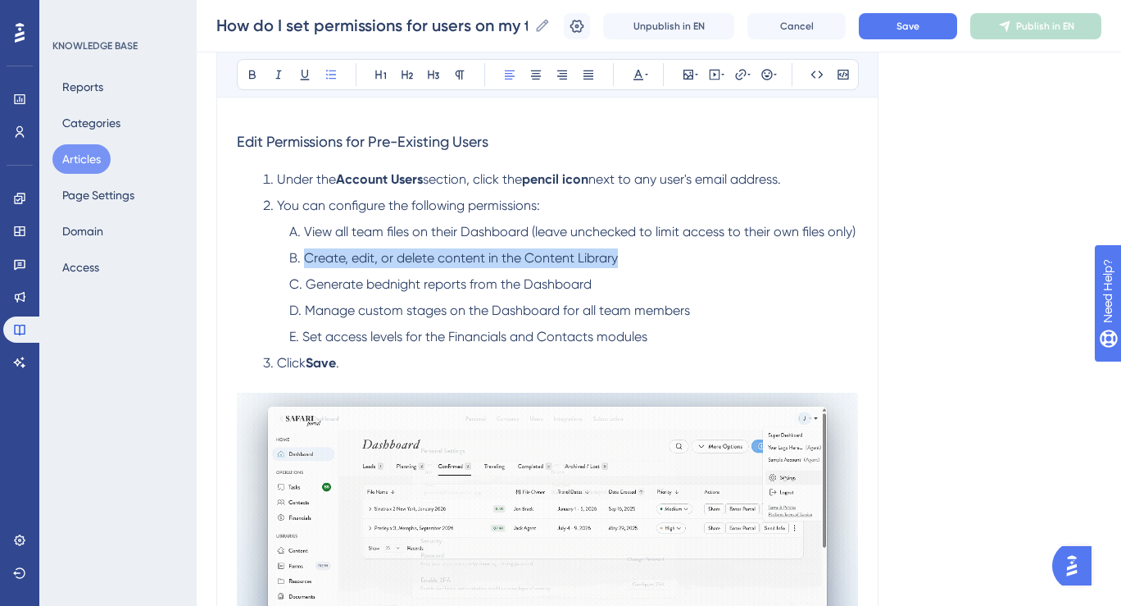
drag, startPoint x: 642, startPoint y: 261, endPoint x: 228, endPoint y: 264, distance: 413.9
click at [228, 264] on div "Performance Users Engagement Widgets Feedback Product Updates Knowledge Base AI…" at bounding box center [560, 224] width 1121 height 2148
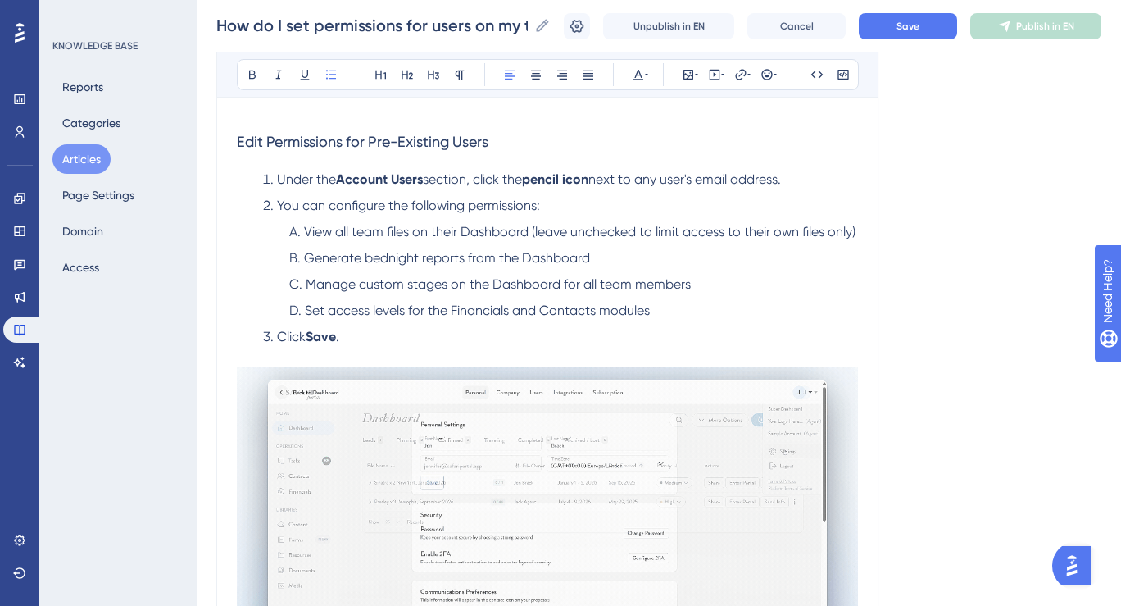
click at [717, 288] on li "Manage custom stages on the Dashboard for all team members" at bounding box center [570, 285] width 575 height 20
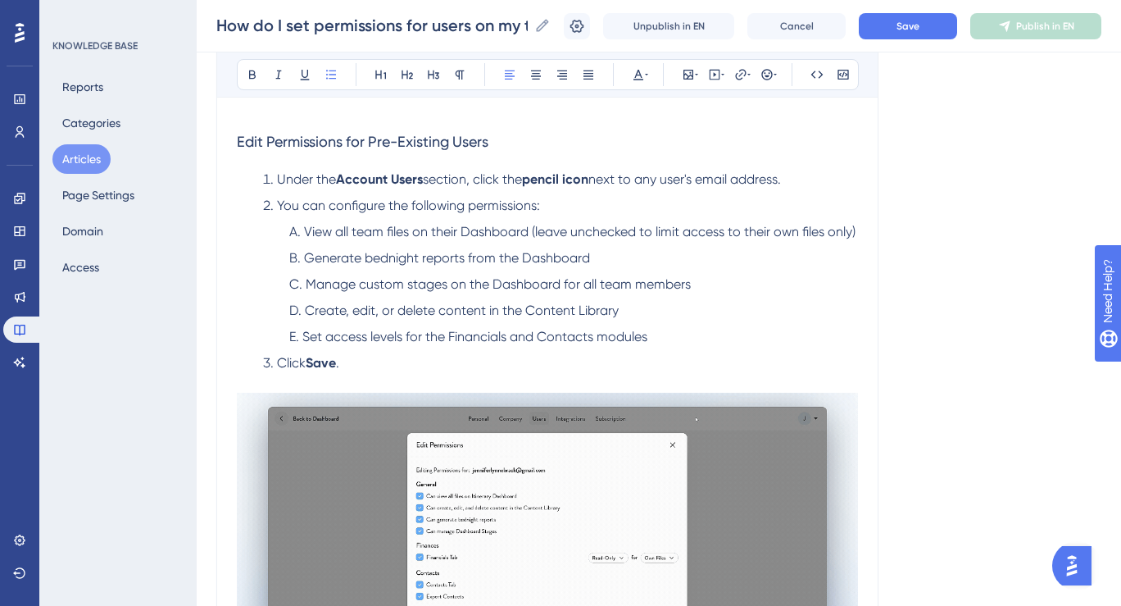
scroll to position [869, 0]
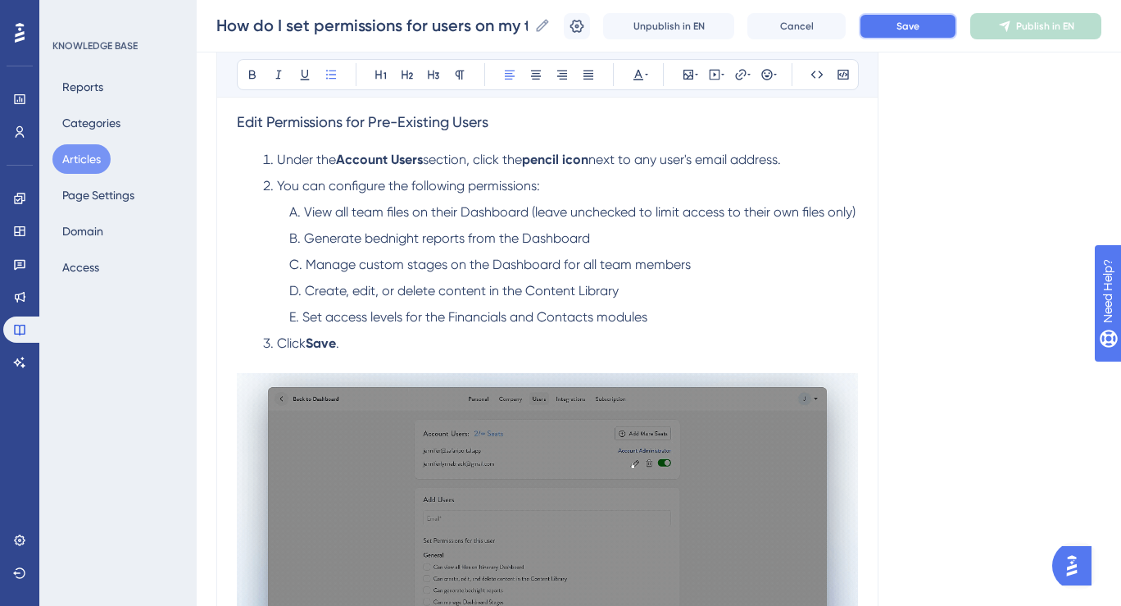
click at [892, 28] on button "Save" at bounding box center [908, 26] width 98 height 26
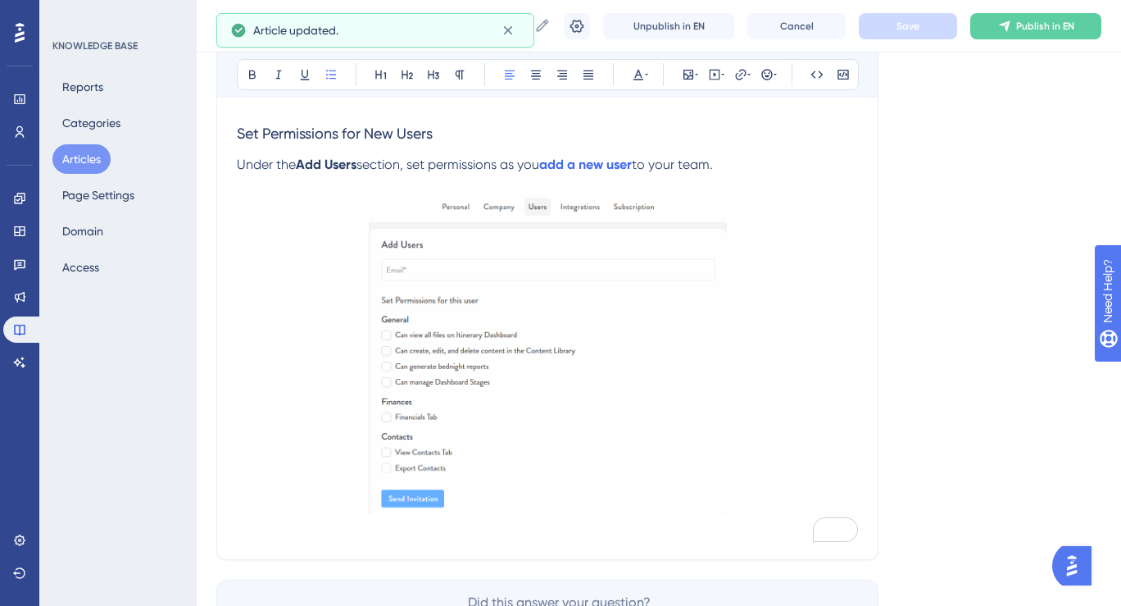
scroll to position [1545, 0]
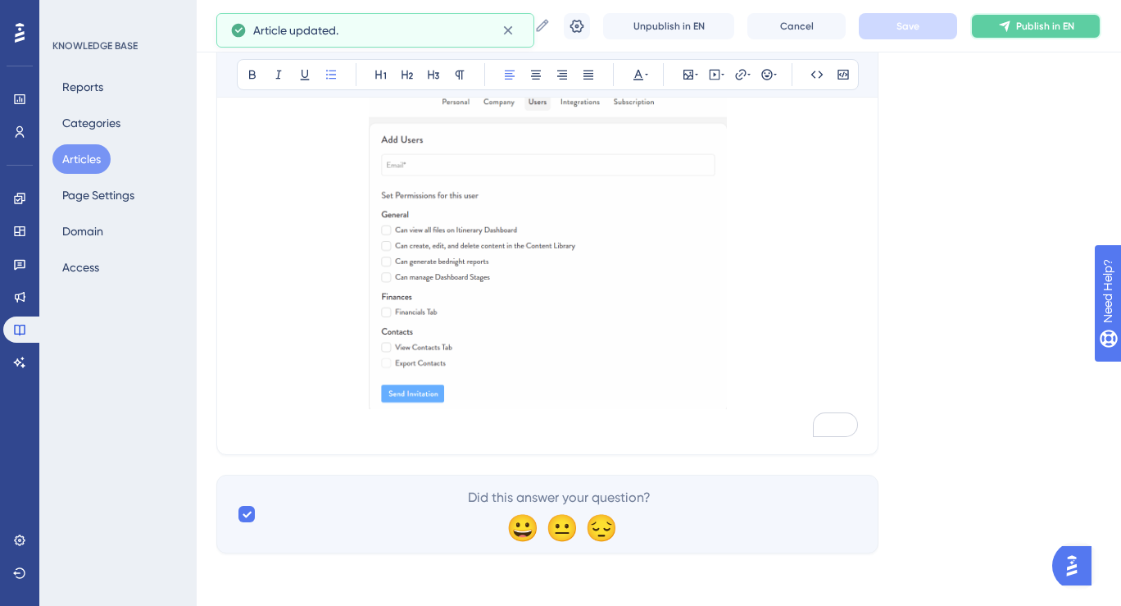
click at [1025, 33] on button "Publish in EN" at bounding box center [1035, 26] width 131 height 26
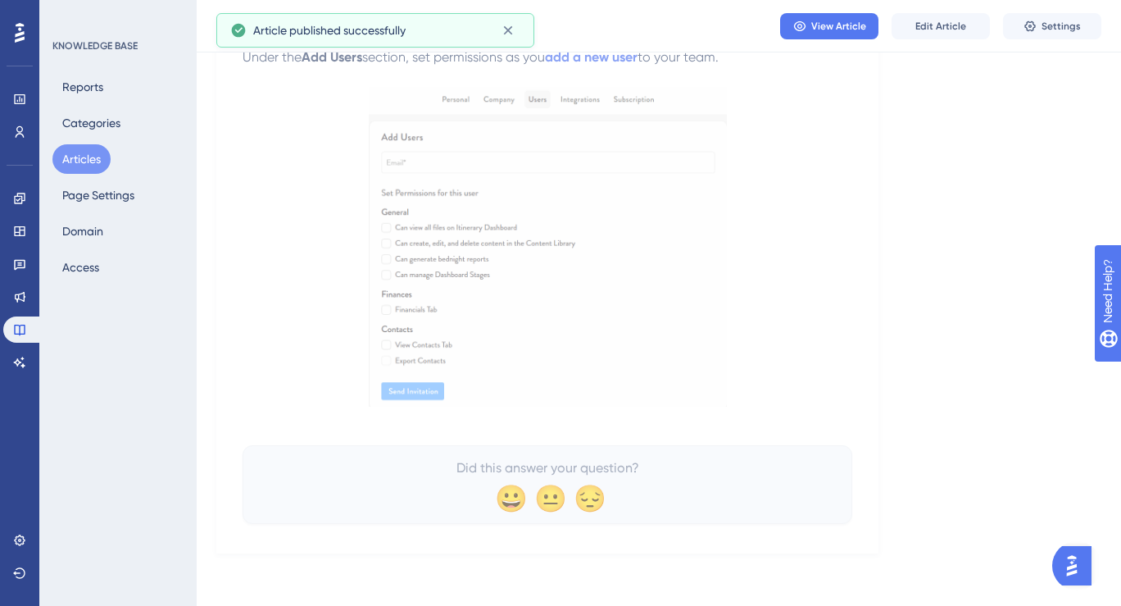
scroll to position [1491, 0]
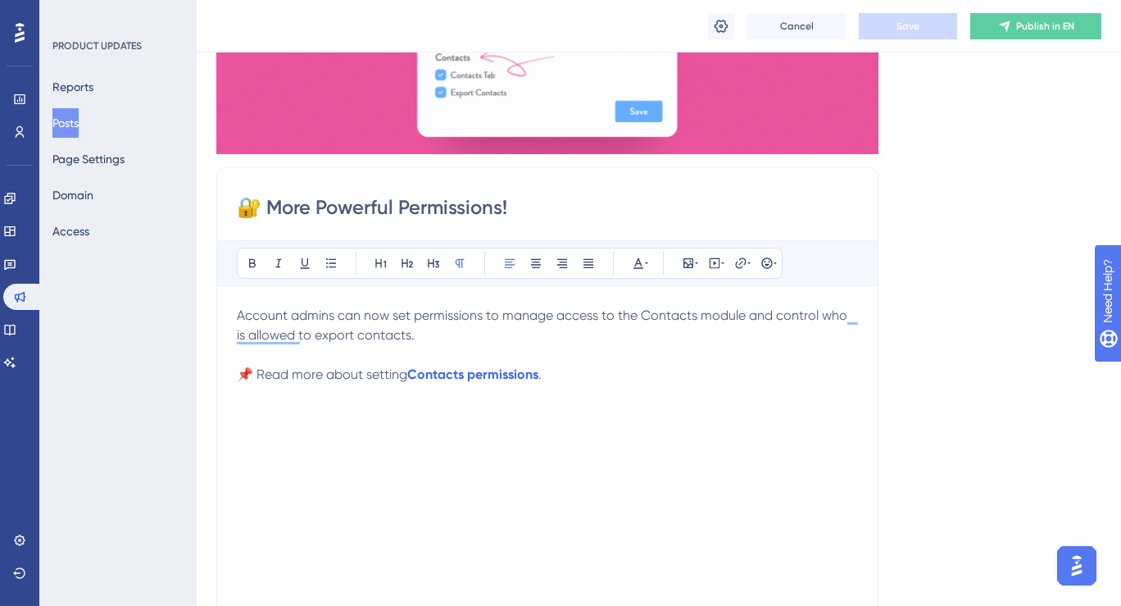
scroll to position [356, 0]
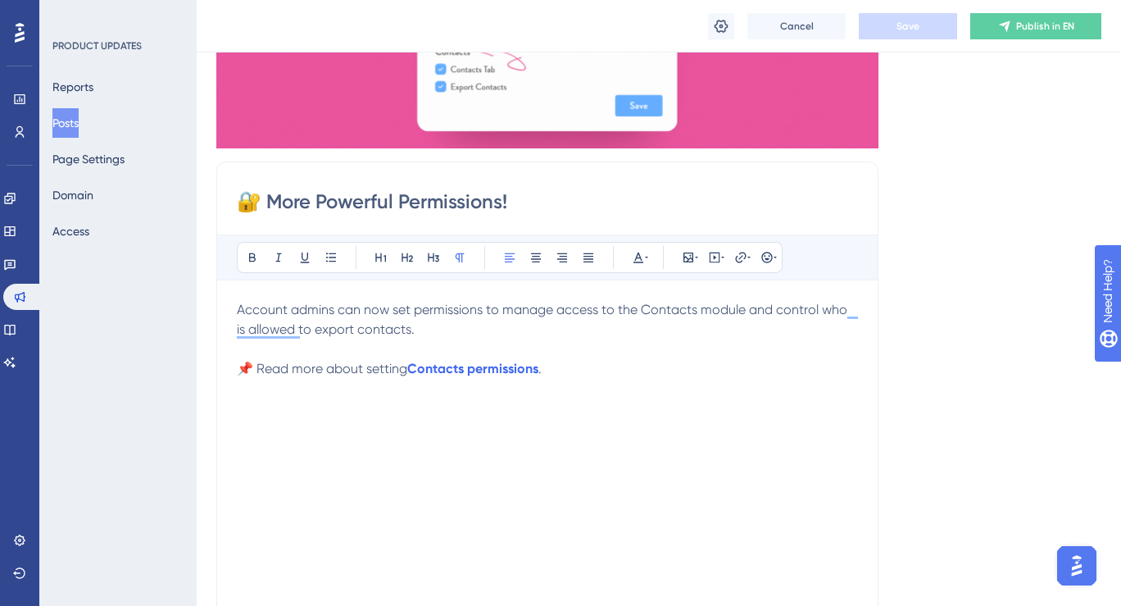
click at [423, 328] on p "Account admins can now set permissions to manage access to the Contacts module …" at bounding box center [547, 319] width 621 height 39
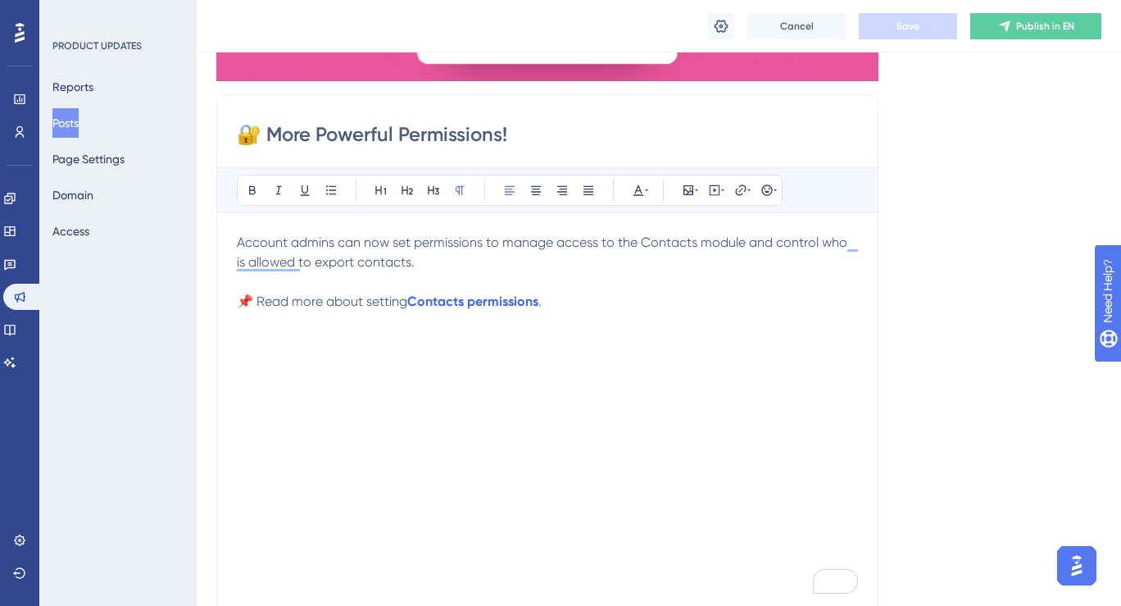
scroll to position [424, 0]
click at [906, 33] on button "Save" at bounding box center [908, 26] width 98 height 26
click at [1033, 25] on span "Publish in EN" at bounding box center [1045, 26] width 58 height 13
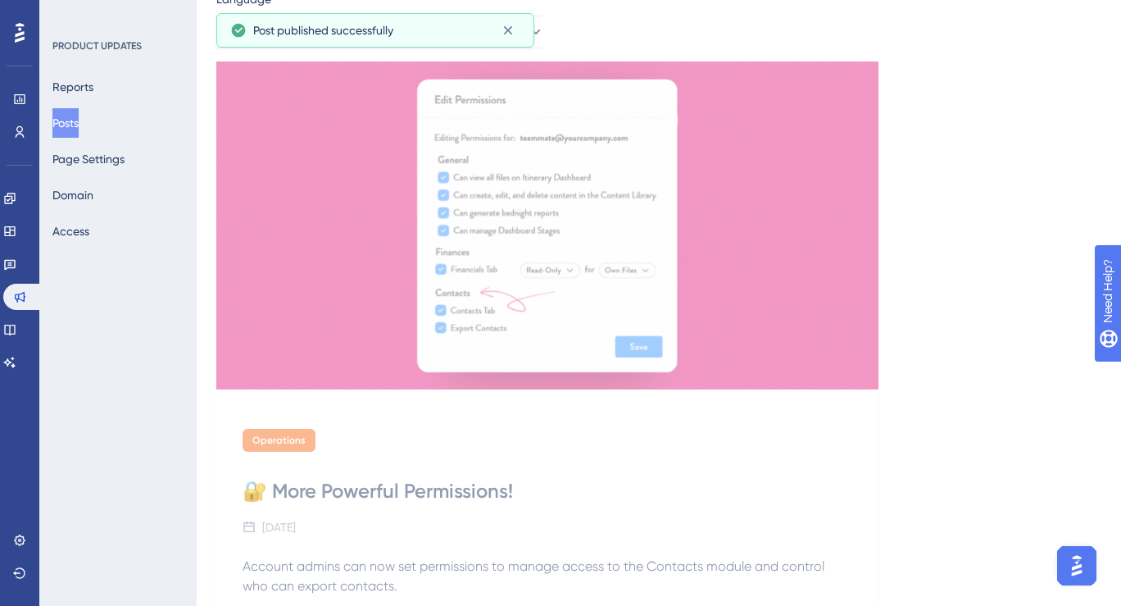
scroll to position [0, 0]
